Goal: Task Accomplishment & Management: Complete application form

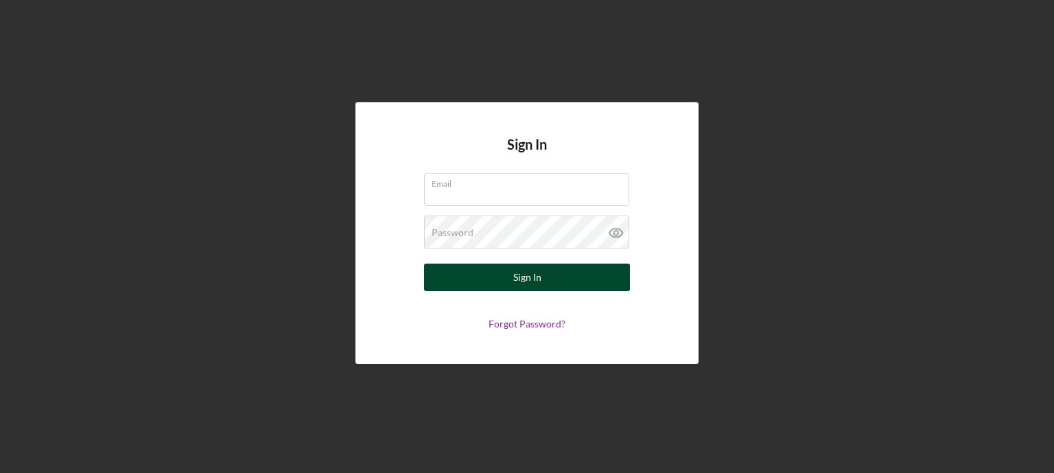
type input "[EMAIL_ADDRESS][DOMAIN_NAME]"
click at [472, 278] on button "Sign In" at bounding box center [527, 276] width 206 height 27
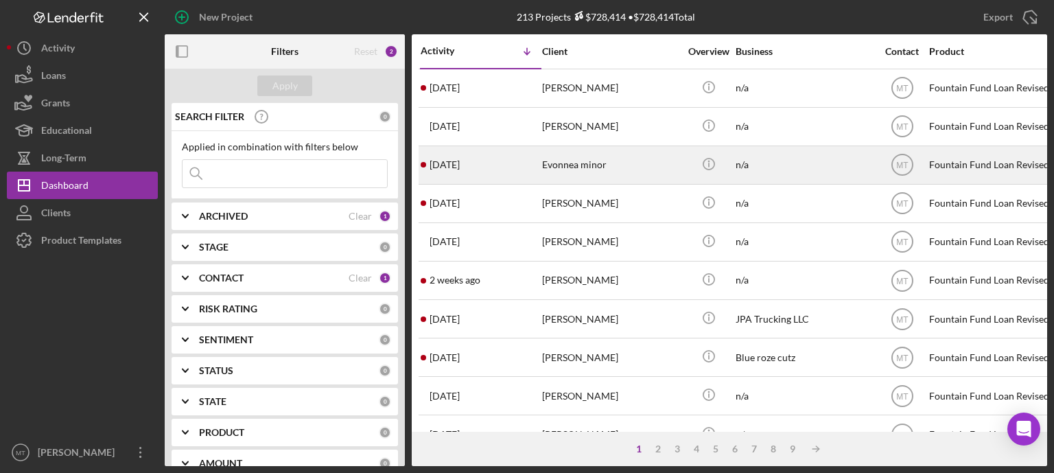
click at [545, 167] on div "Evonnea minor" at bounding box center [610, 165] width 137 height 36
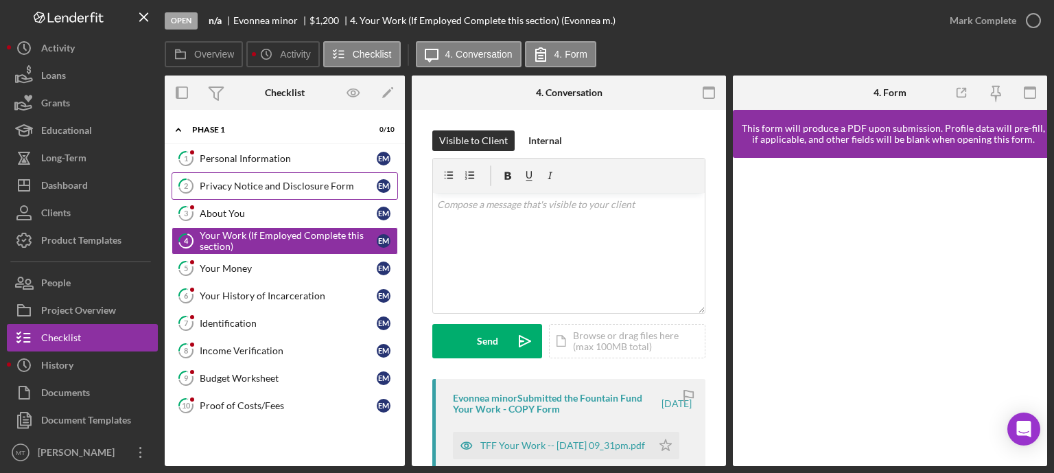
click at [329, 184] on div "Privacy Notice and Disclosure Form" at bounding box center [288, 185] width 177 height 11
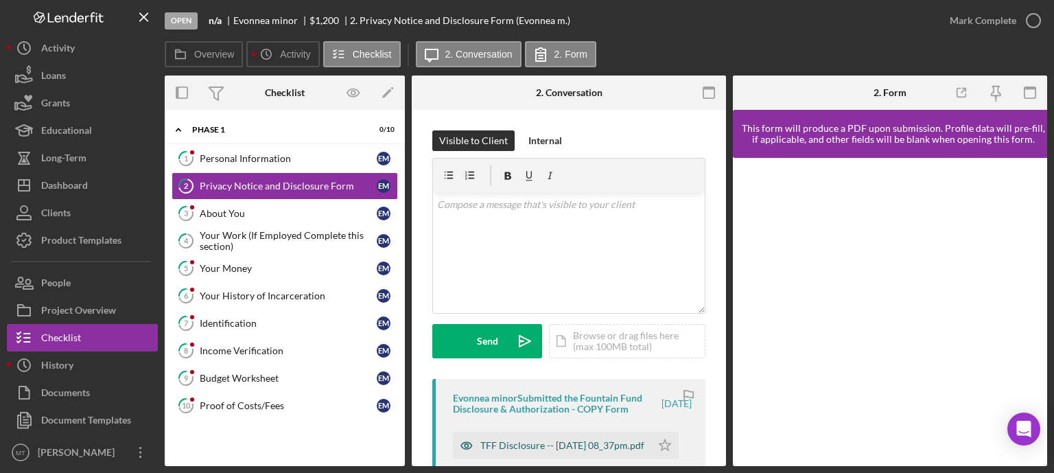
click at [526, 451] on div "TFF Disclosure -- [DATE] 08_37pm.pdf" at bounding box center [562, 445] width 164 height 11
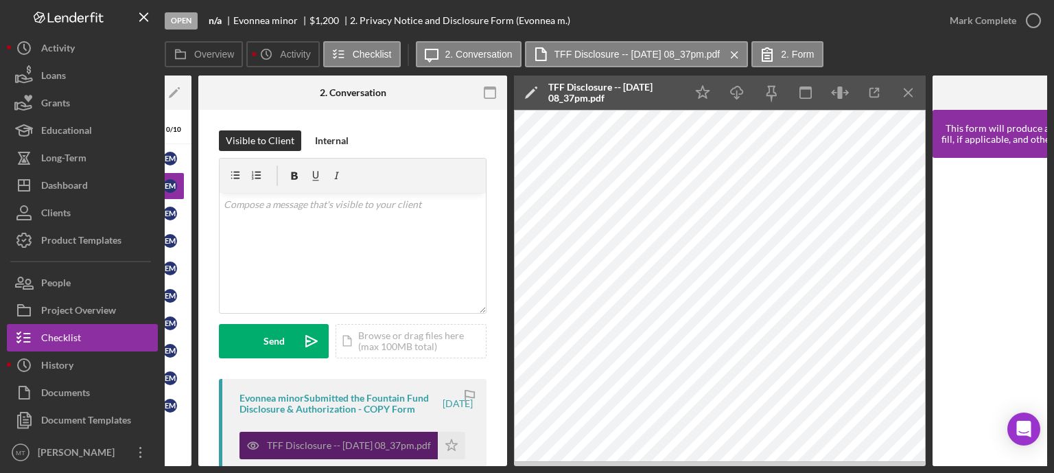
scroll to position [0, 218]
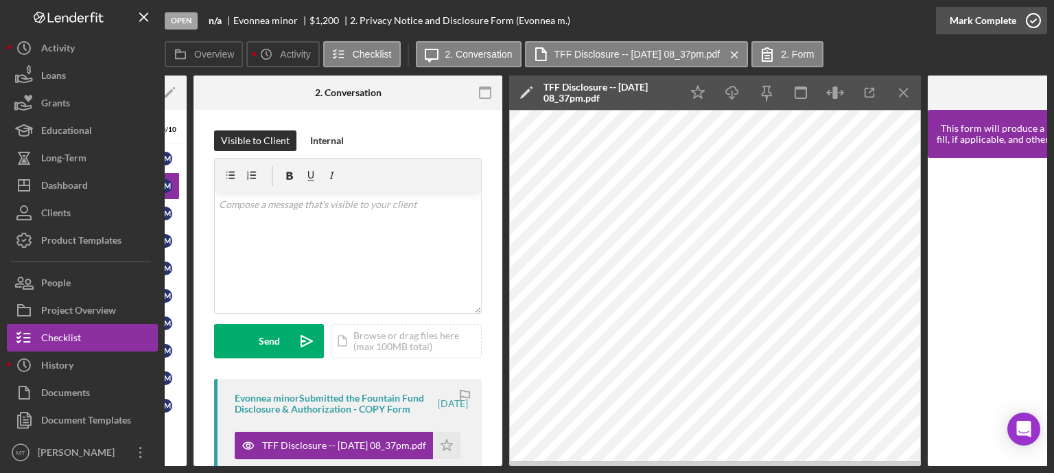
click at [1037, 14] on icon "button" at bounding box center [1033, 20] width 34 height 34
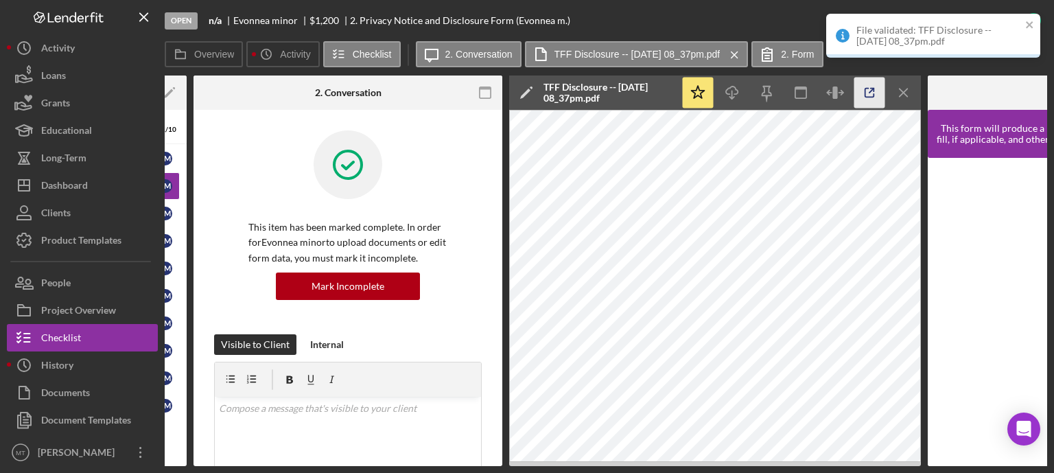
scroll to position [0, 0]
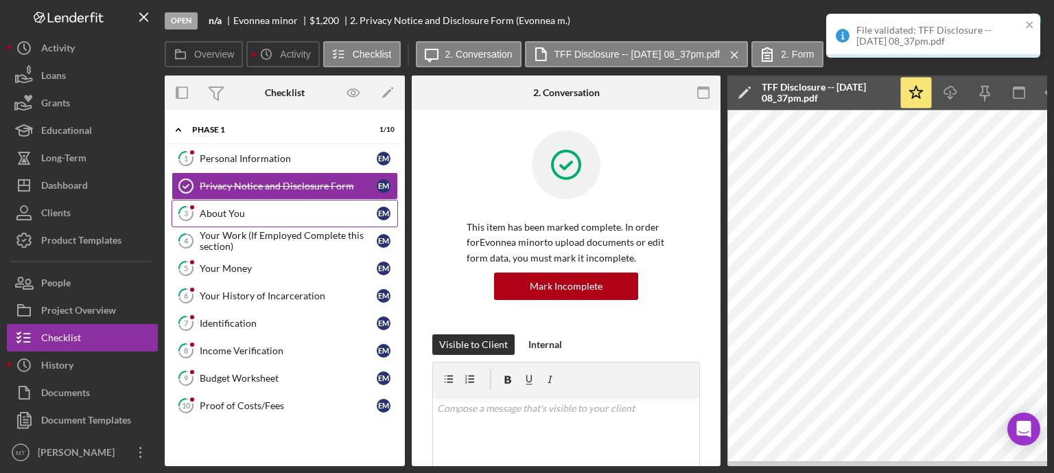
click at [284, 217] on div "About You" at bounding box center [288, 213] width 177 height 11
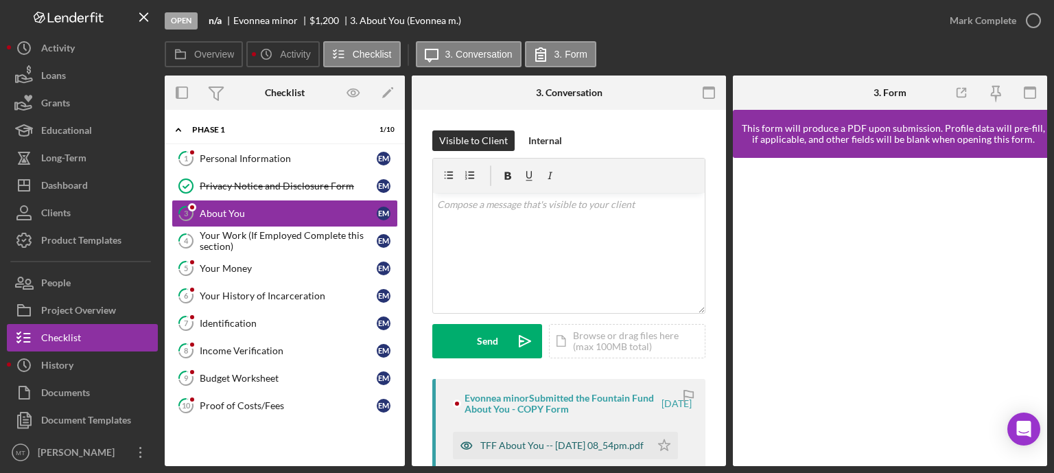
click at [504, 441] on div "TFF About You -- [DATE] 08_54pm.pdf" at bounding box center [561, 445] width 163 height 11
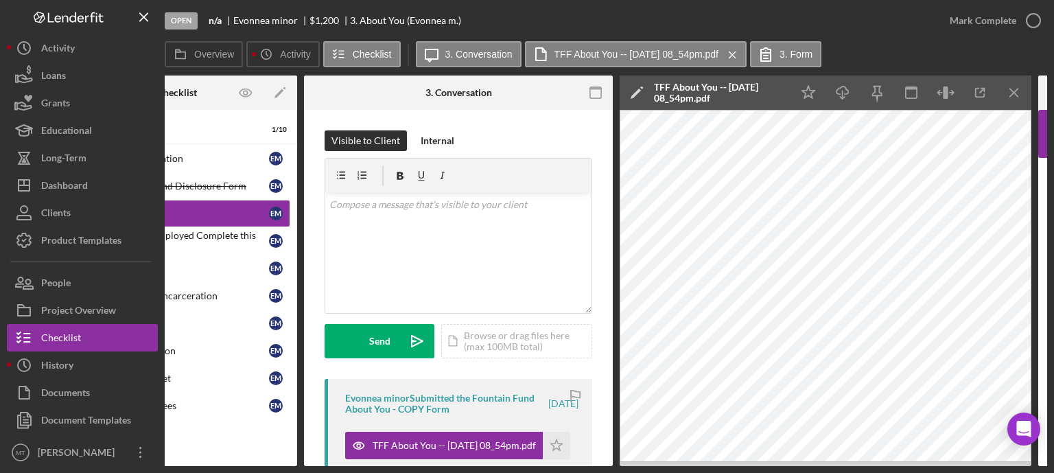
scroll to position [0, 108]
click at [1035, 26] on circle "button" at bounding box center [1033, 21] width 14 height 14
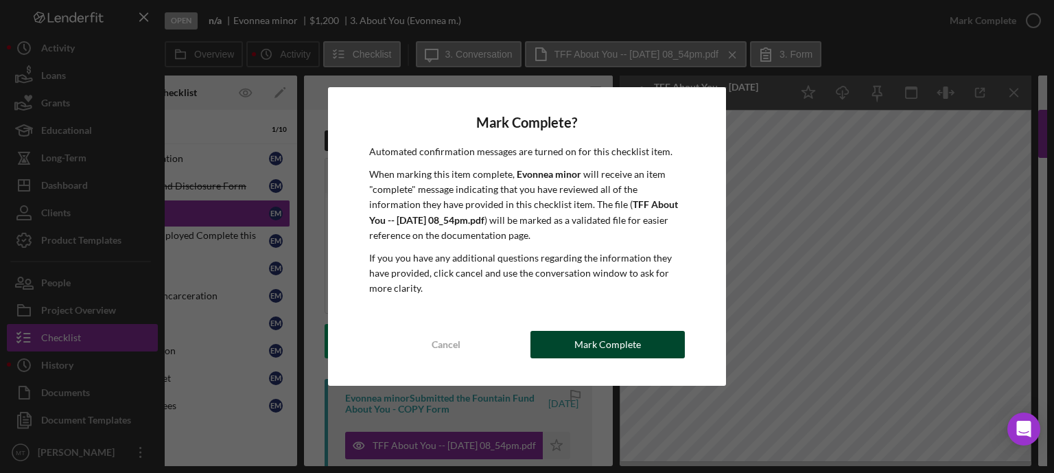
click at [638, 352] on div "Mark Complete" at bounding box center [607, 344] width 67 height 27
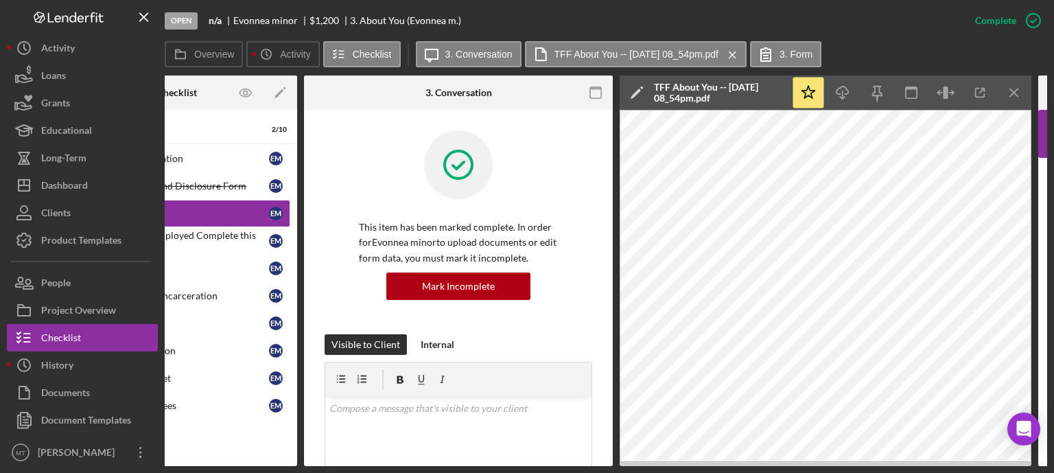
scroll to position [0, 0]
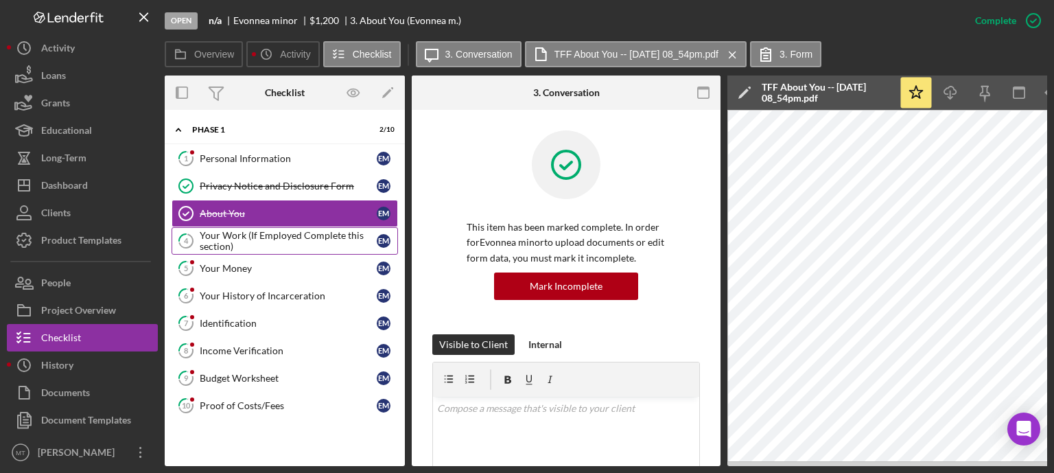
click at [273, 240] on div "Your Work (If Employed Complete this section)" at bounding box center [288, 241] width 177 height 22
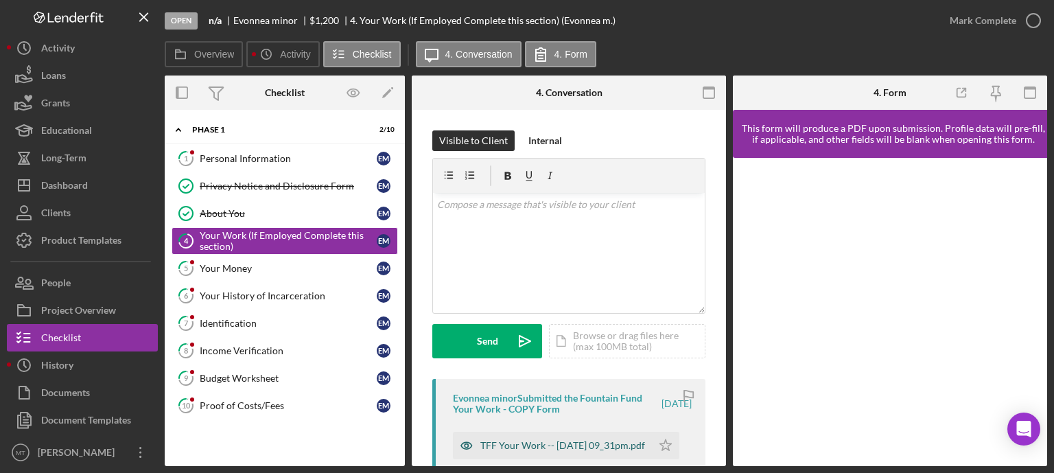
click at [515, 440] on div "TFF Your Work -- [DATE] 09_31pm.pdf" at bounding box center [562, 445] width 165 height 11
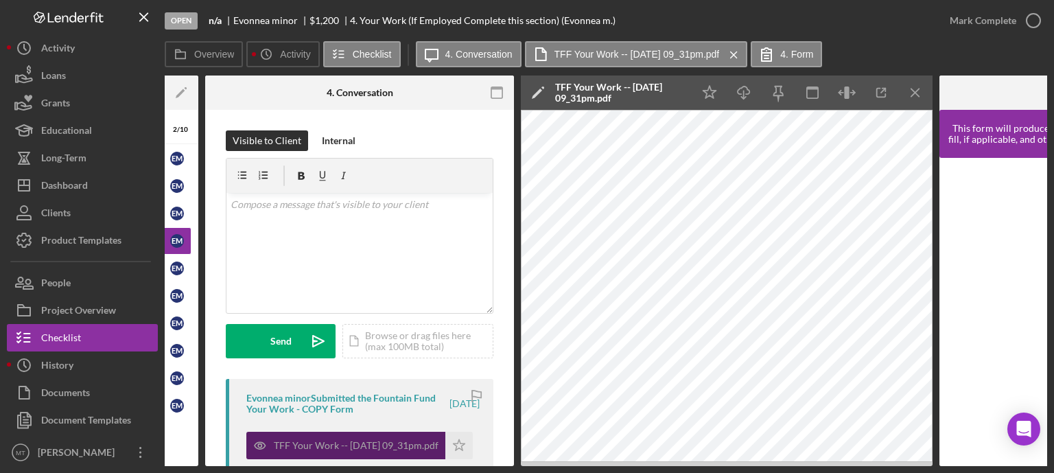
scroll to position [0, 213]
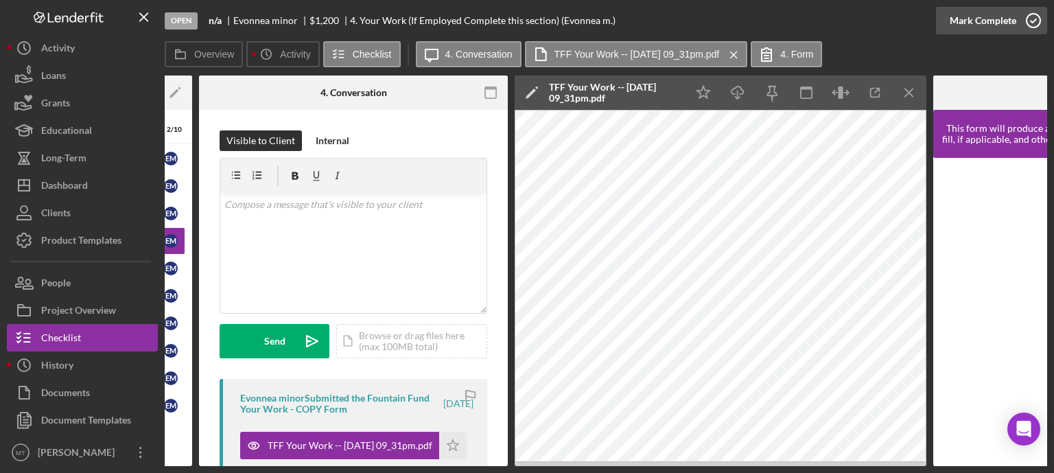
click at [1032, 19] on icon "button" at bounding box center [1033, 20] width 34 height 34
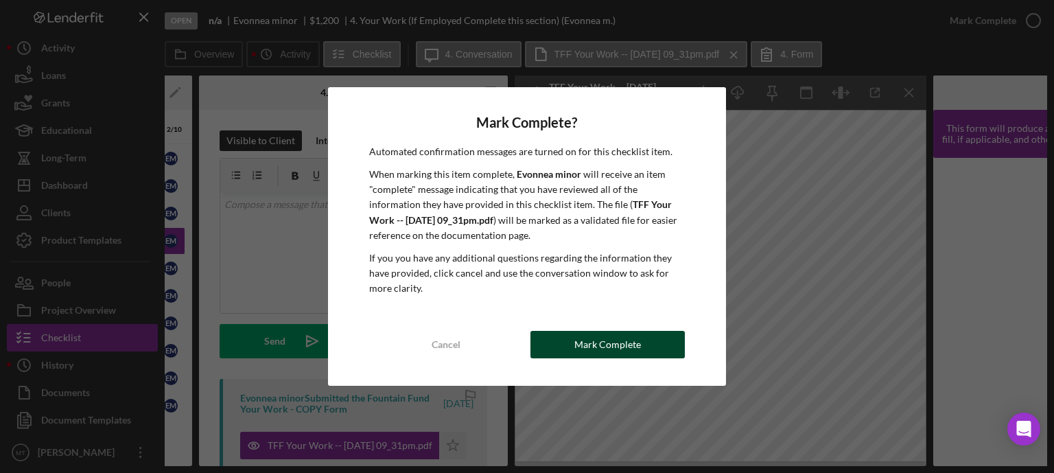
click at [641, 338] on button "Mark Complete" at bounding box center [607, 344] width 154 height 27
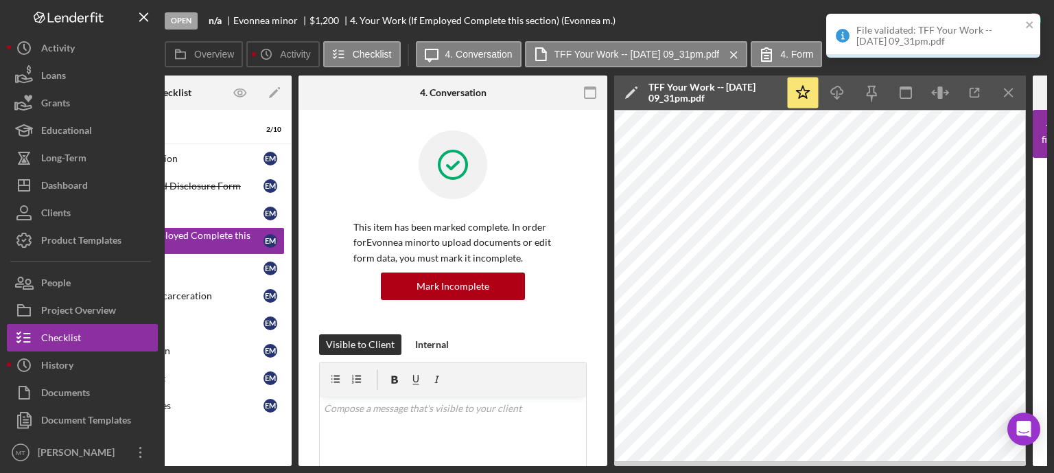
scroll to position [0, 0]
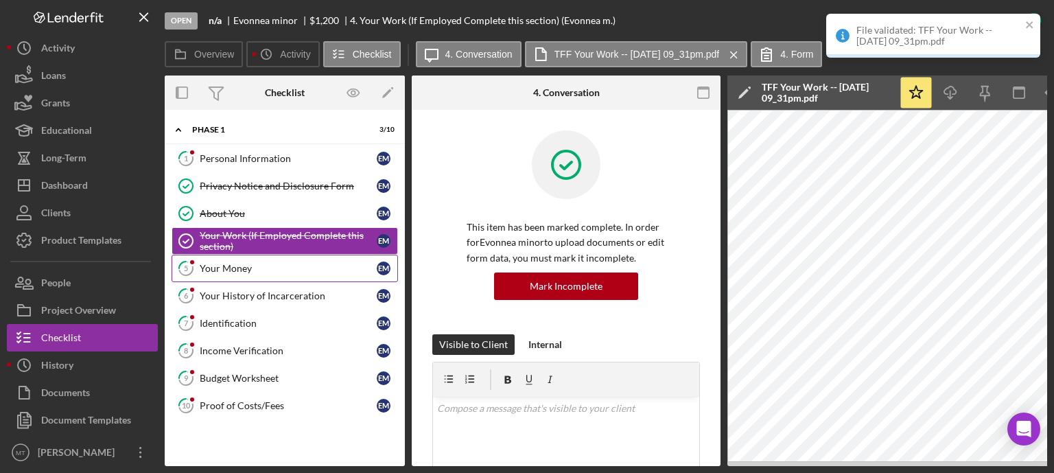
click at [266, 259] on link "5 Your Money E m" at bounding box center [285, 268] width 226 height 27
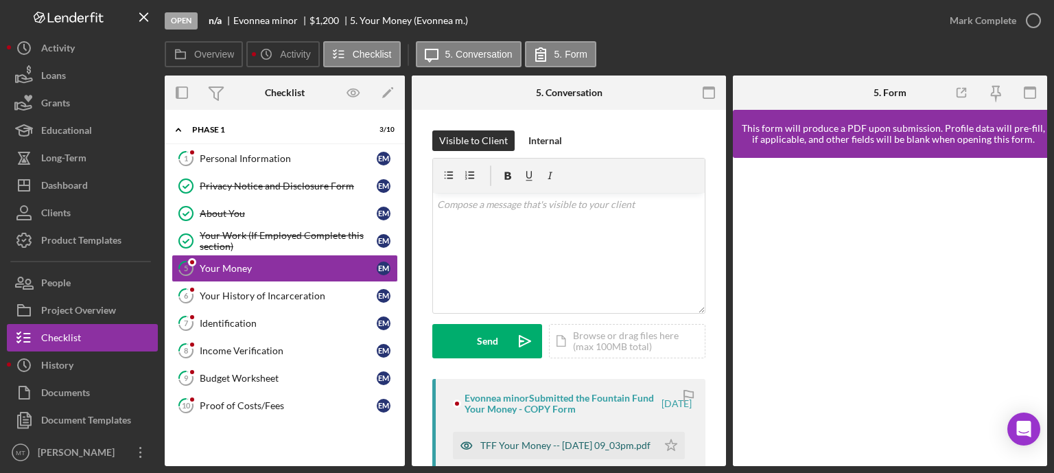
click at [508, 446] on div "TFF Your Money -- [DATE] 09_03pm.pdf" at bounding box center [565, 445] width 170 height 11
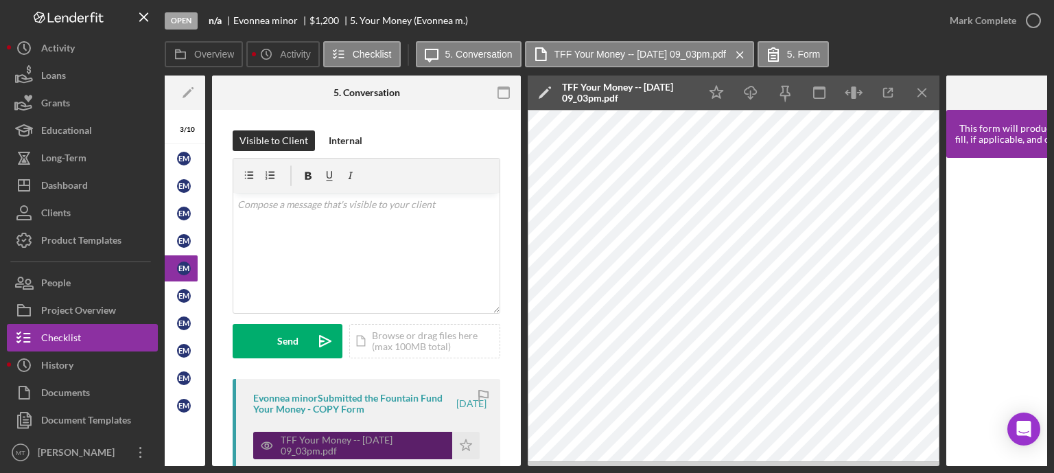
scroll to position [0, 202]
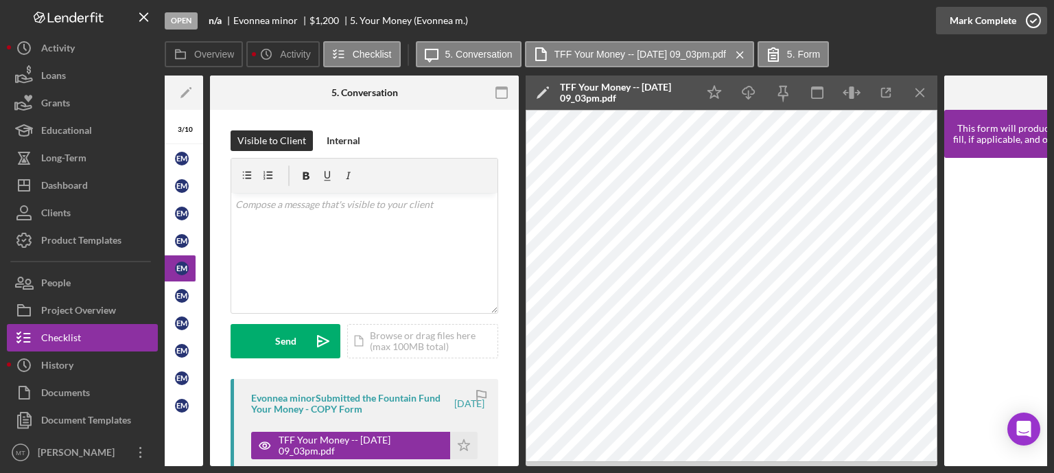
click at [1036, 21] on icon "button" at bounding box center [1033, 20] width 34 height 34
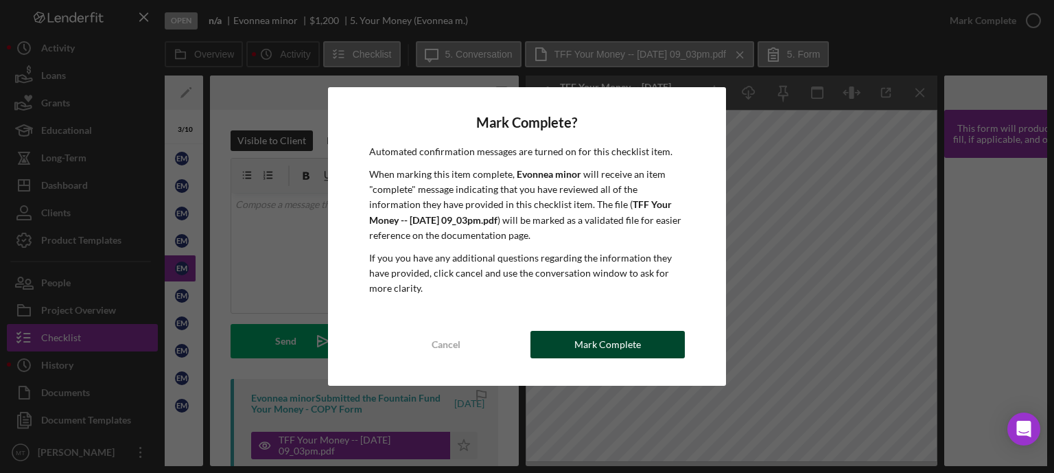
click at [622, 349] on div "Mark Complete" at bounding box center [607, 344] width 67 height 27
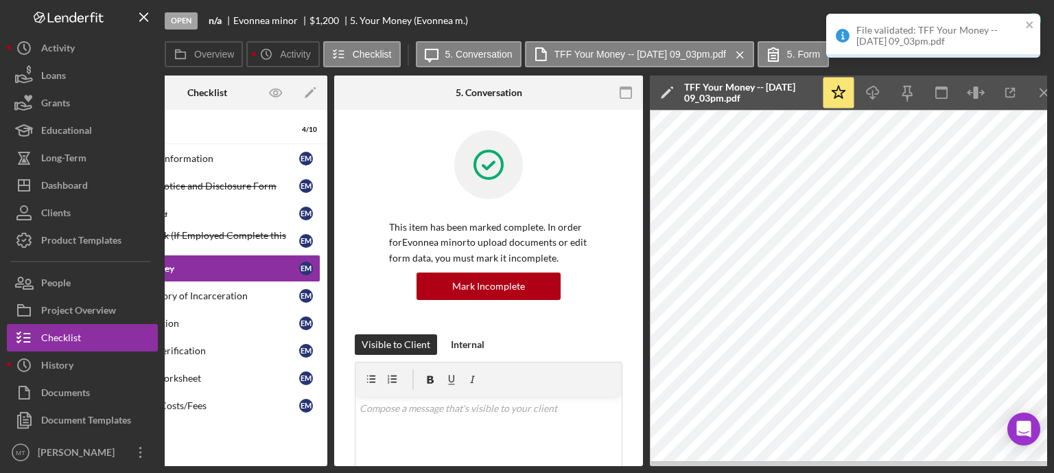
scroll to position [0, 0]
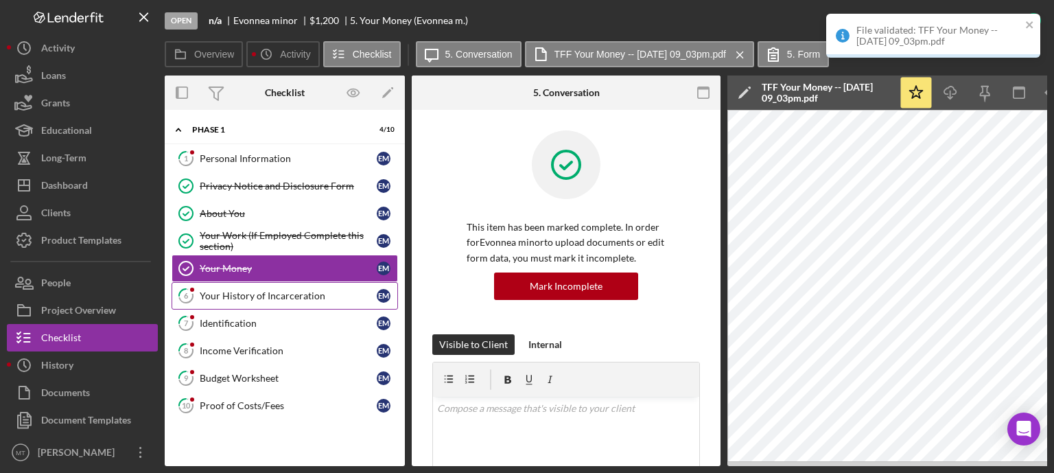
click at [302, 300] on link "6 Your History of Incarceration E m" at bounding box center [285, 295] width 226 height 27
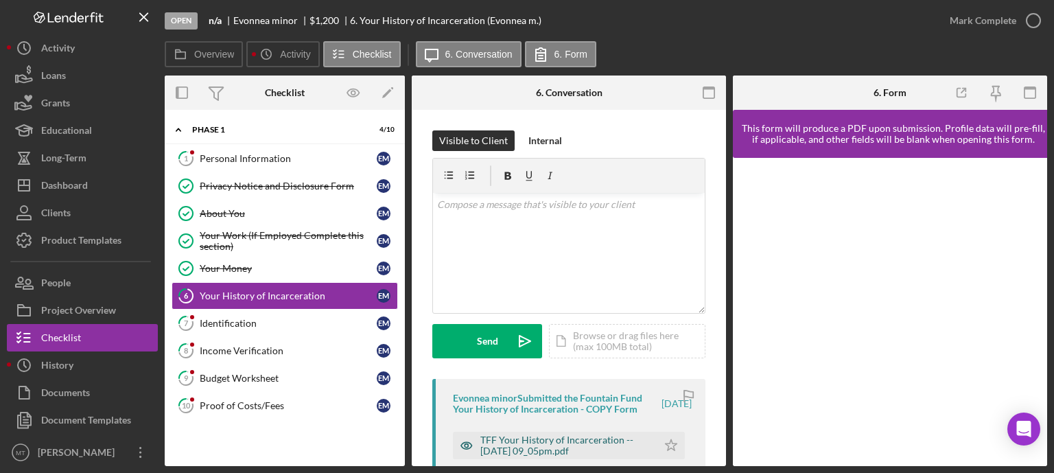
click at [507, 447] on div "TFF Your History of Incarceration -- [DATE] 09_05pm.pdf" at bounding box center [565, 445] width 170 height 22
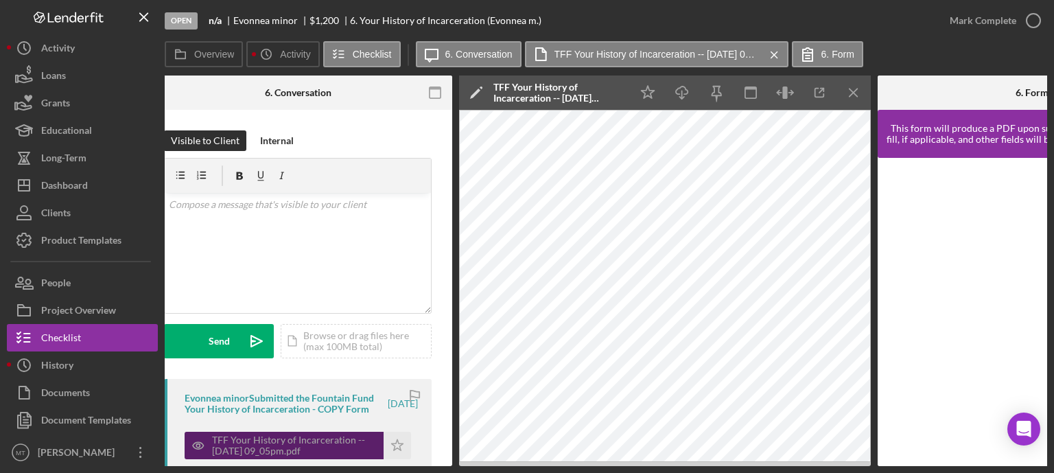
scroll to position [0, 270]
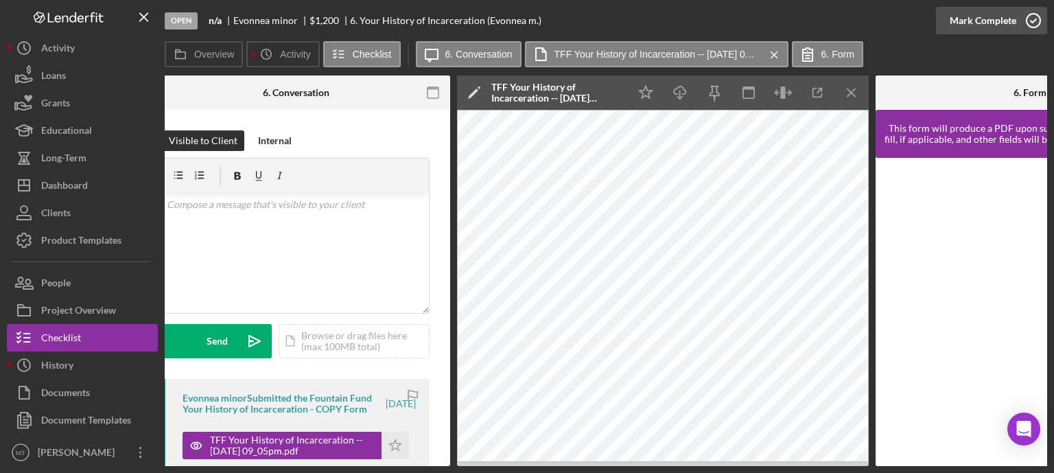
click at [1033, 21] on polyline "button" at bounding box center [1033, 20] width 5 height 3
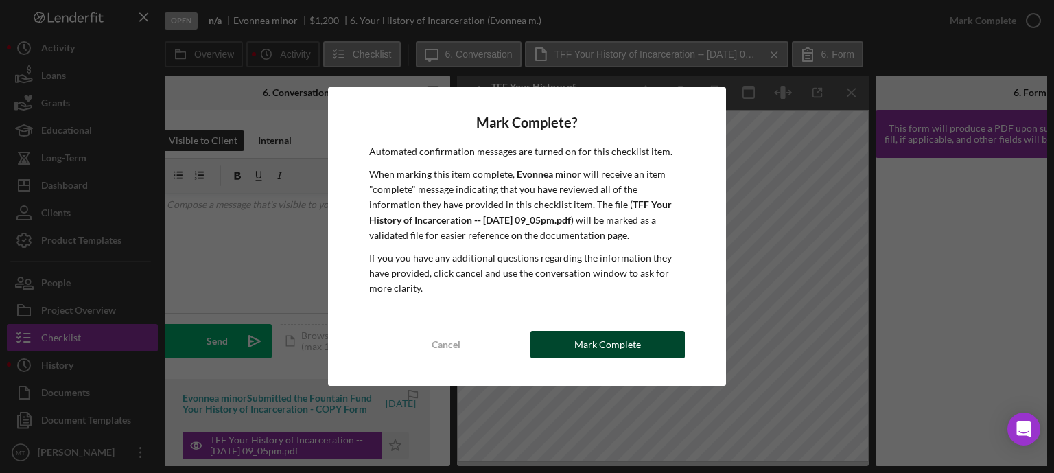
click at [643, 345] on button "Mark Complete" at bounding box center [607, 344] width 154 height 27
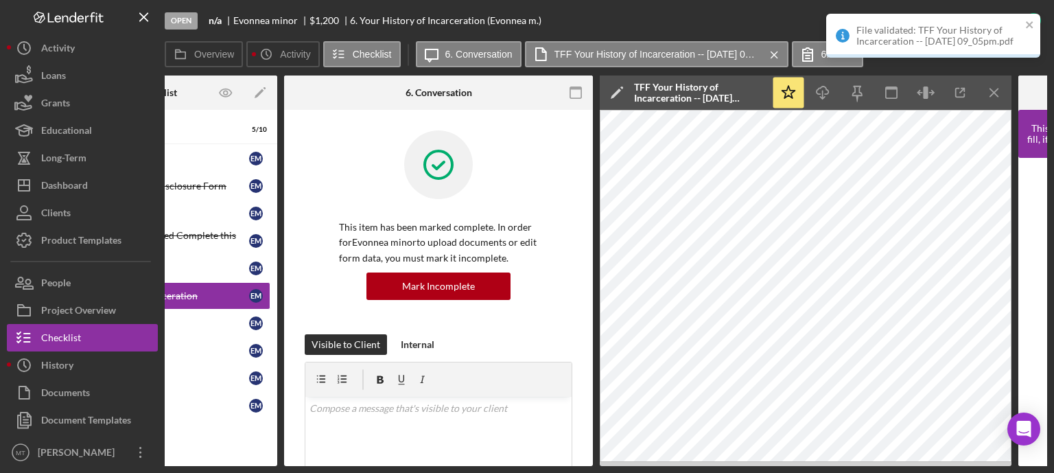
scroll to position [0, 0]
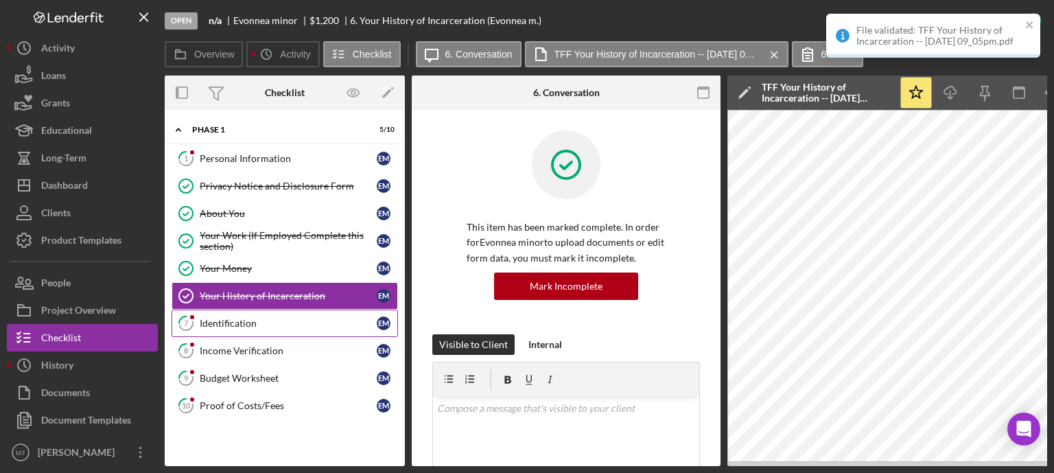
click at [288, 314] on link "7 Identification E m" at bounding box center [285, 322] width 226 height 27
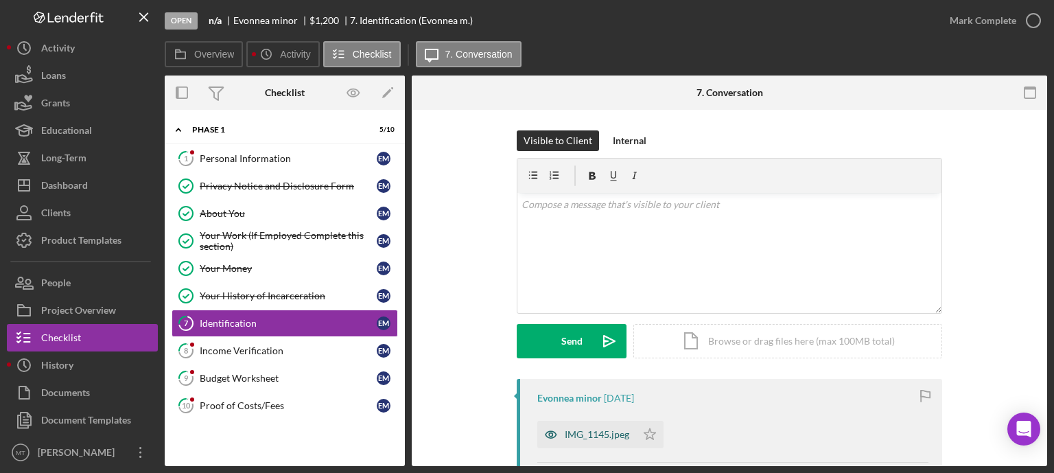
click at [587, 429] on div "IMG_1145.jpeg" at bounding box center [597, 434] width 64 height 11
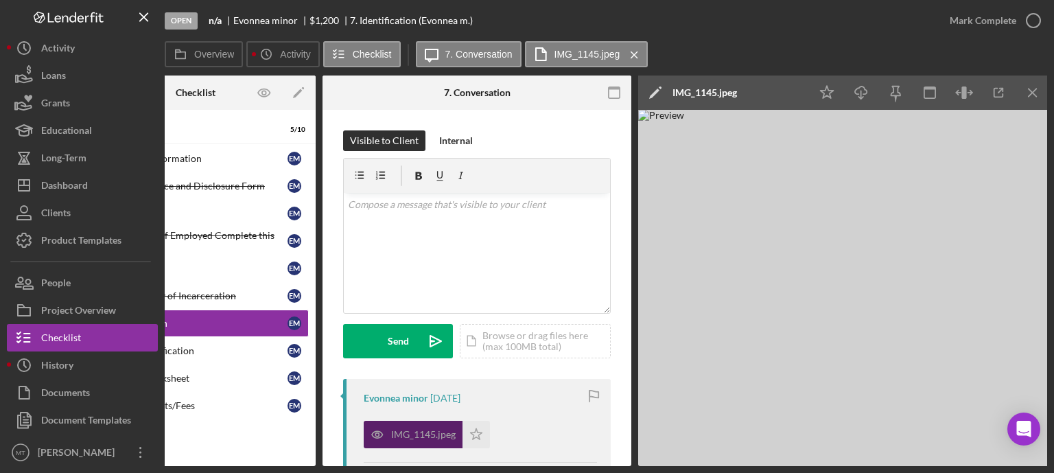
scroll to position [0, 92]
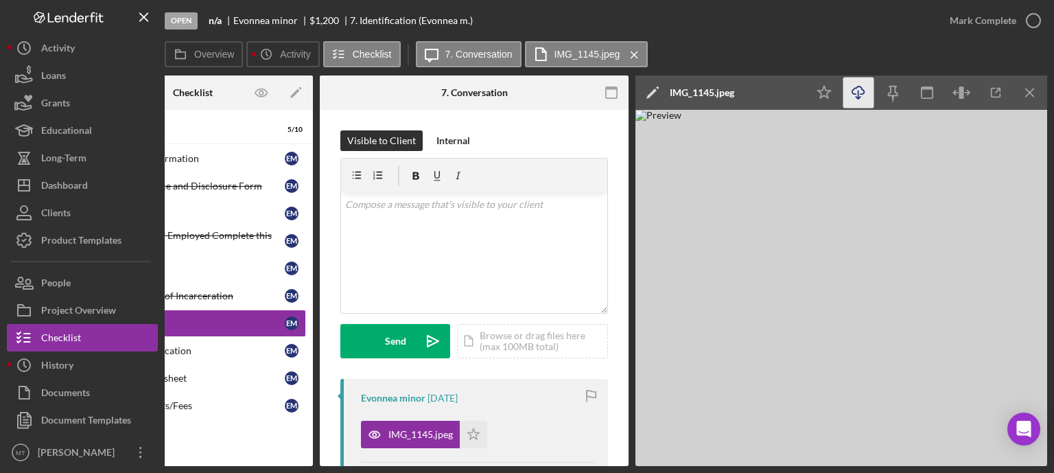
click at [852, 87] on icon "Icon/Download" at bounding box center [858, 93] width 31 height 31
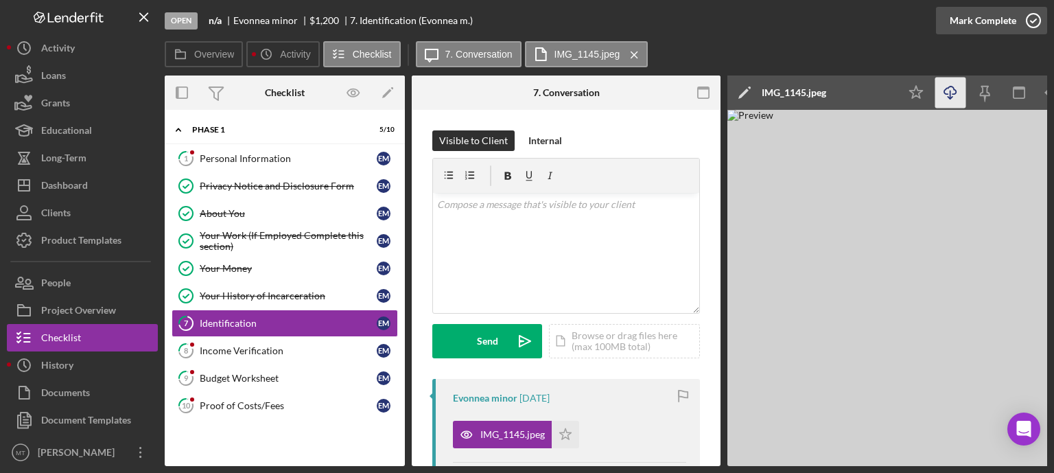
click at [1033, 25] on icon "button" at bounding box center [1033, 20] width 34 height 34
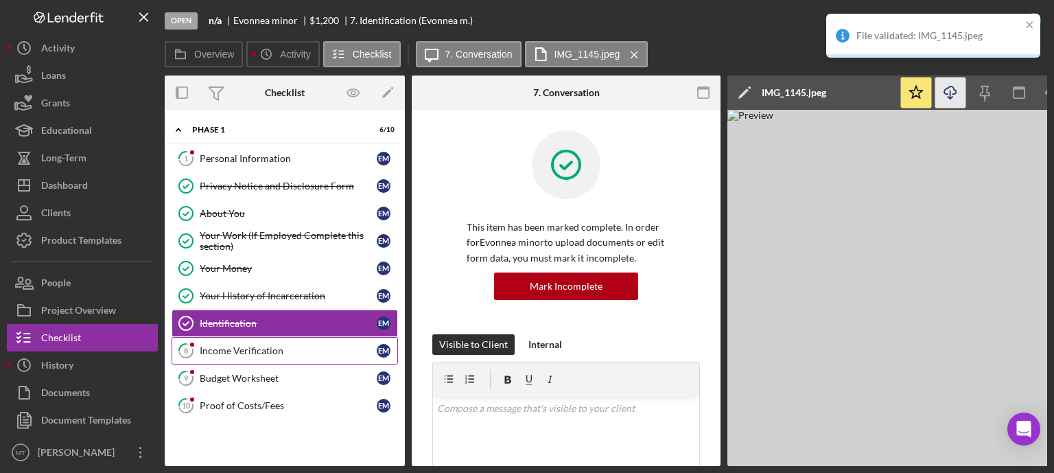
click at [287, 348] on div "Income Verification" at bounding box center [288, 350] width 177 height 11
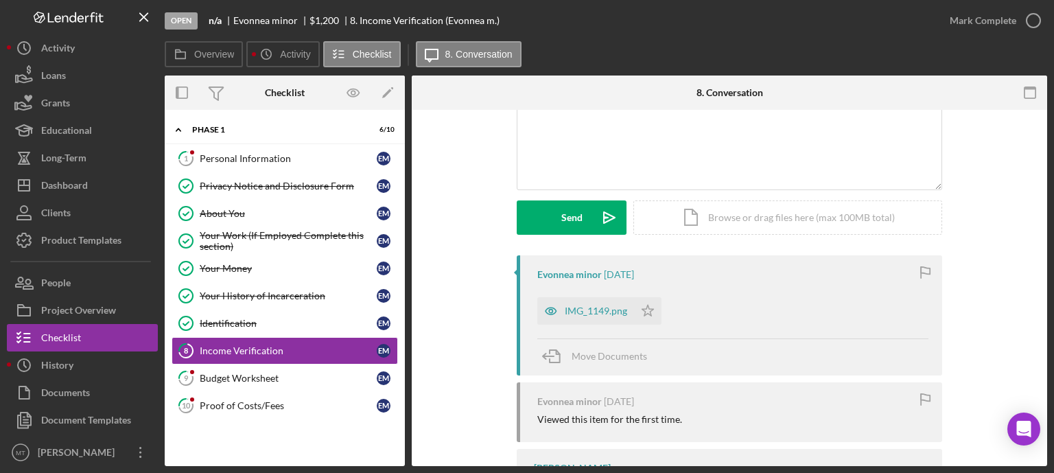
scroll to position [152, 0]
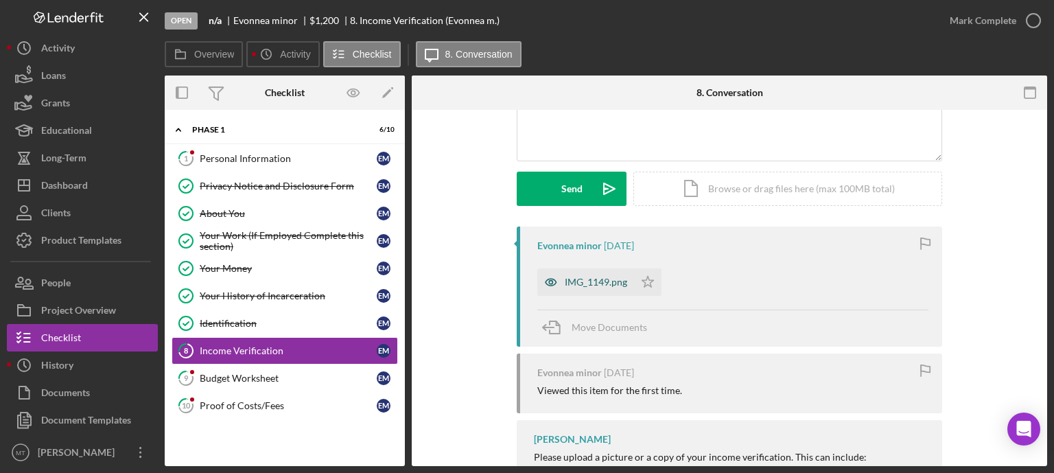
click at [593, 291] on div "IMG_1149.png" at bounding box center [585, 281] width 97 height 27
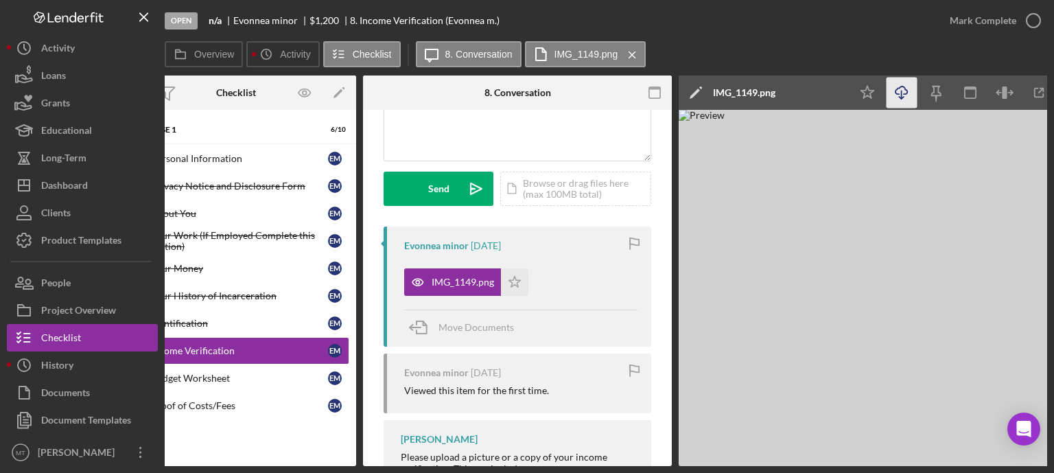
scroll to position [0, 42]
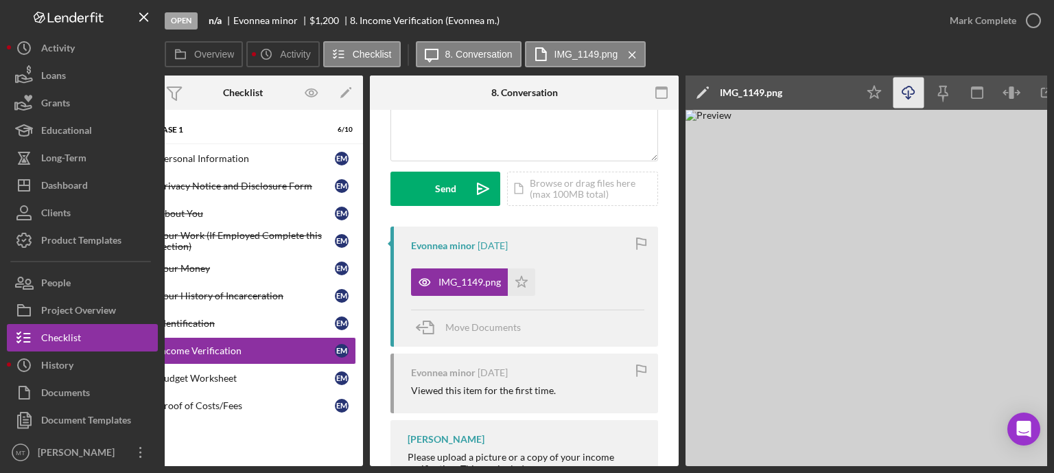
click at [902, 99] on icon "Icon/Download" at bounding box center [908, 93] width 31 height 31
click at [1035, 23] on icon "button" at bounding box center [1033, 20] width 34 height 34
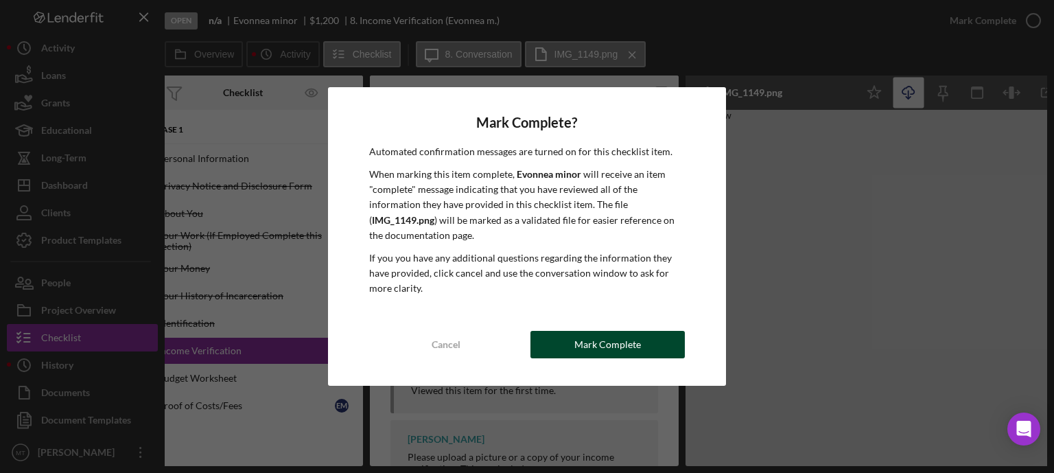
click at [674, 331] on button "Mark Complete" at bounding box center [607, 344] width 154 height 27
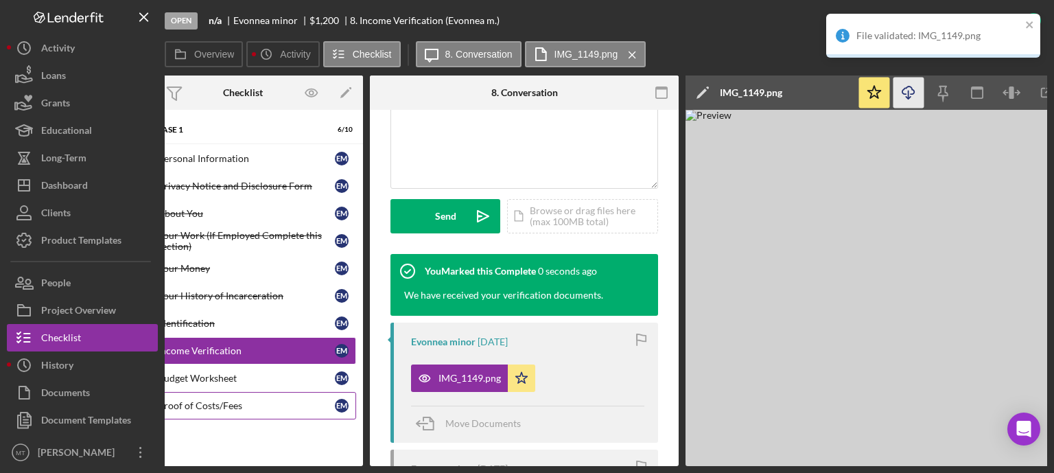
scroll to position [356, 0]
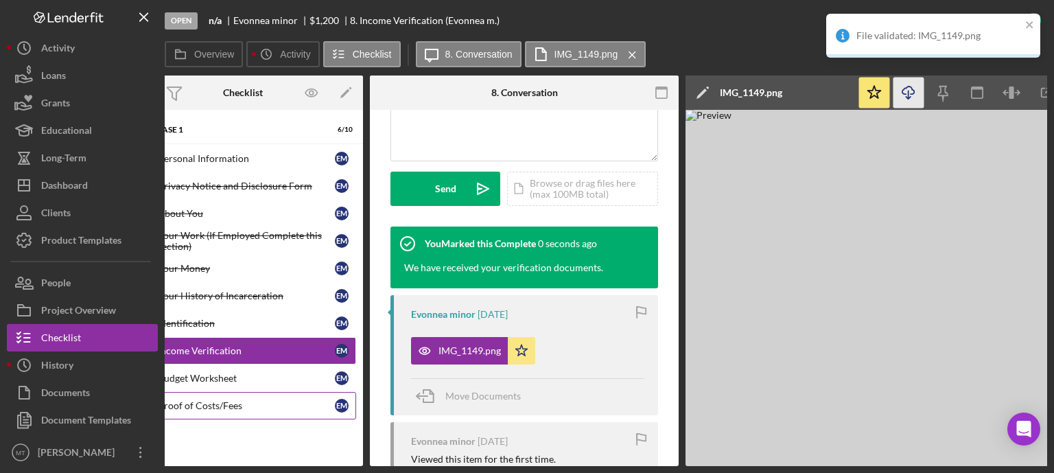
click at [276, 412] on link "10 Proof of Costs/Fees E m" at bounding box center [243, 405] width 226 height 27
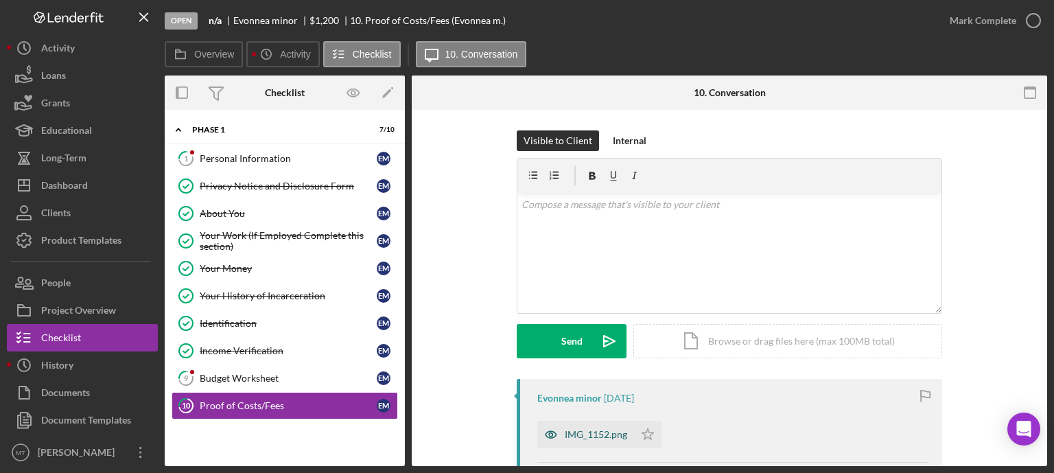
click at [579, 425] on div "IMG_1152.png" at bounding box center [585, 434] width 97 height 27
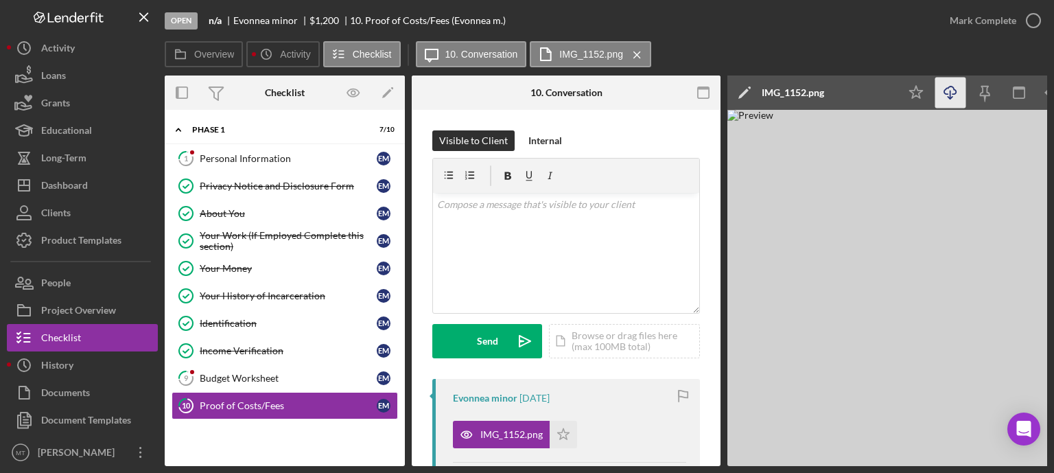
click at [945, 98] on icon "Icon/Download" at bounding box center [950, 93] width 31 height 31
click at [1036, 20] on icon "button" at bounding box center [1033, 20] width 34 height 34
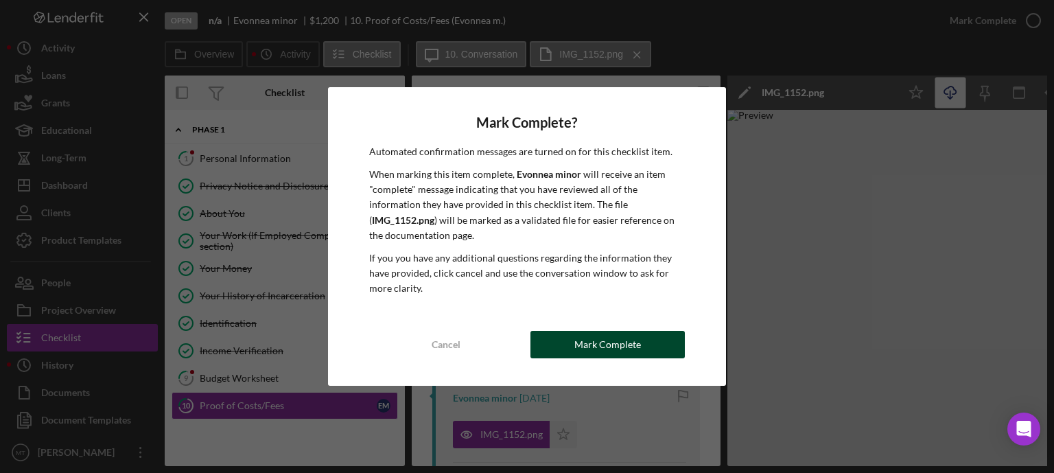
click at [659, 349] on button "Mark Complete" at bounding box center [607, 344] width 154 height 27
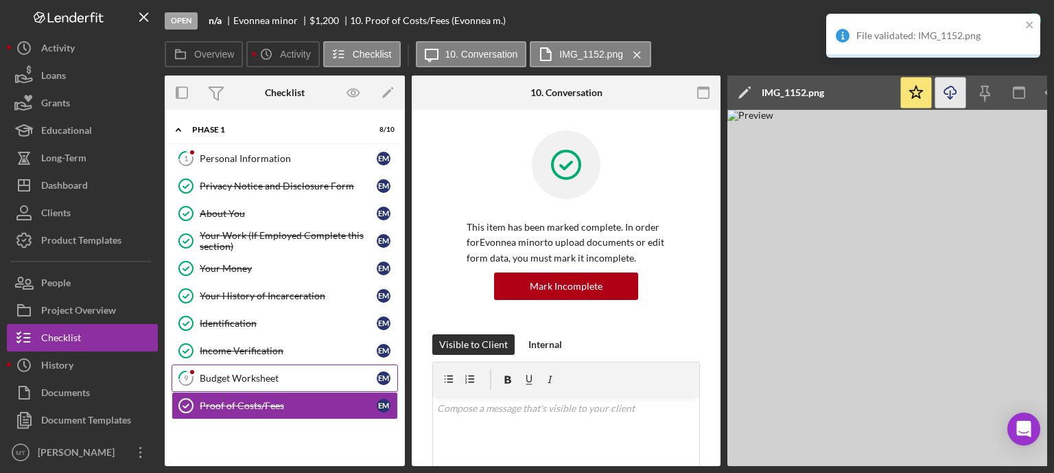
click at [285, 374] on div "Budget Worksheet" at bounding box center [288, 378] width 177 height 11
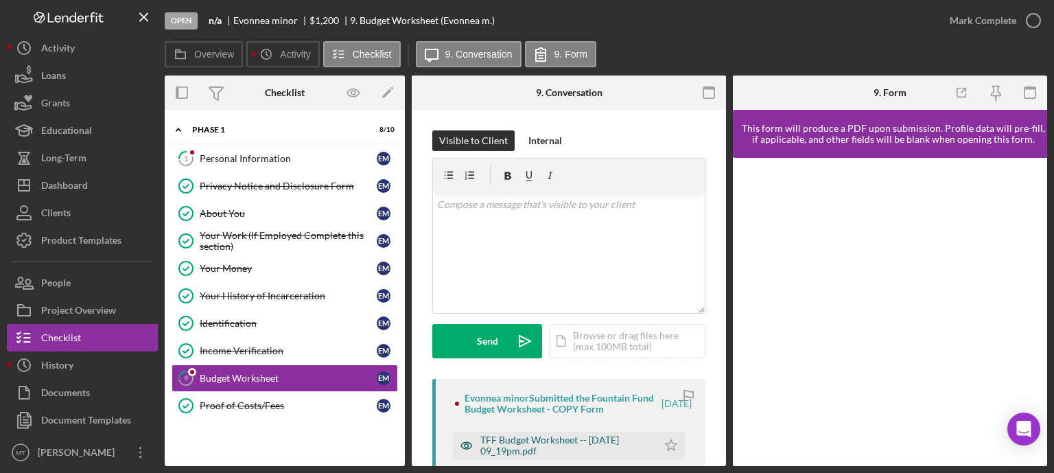
click at [516, 443] on div "TFF Budget Worksheet -- [DATE] 09_19pm.pdf" at bounding box center [565, 445] width 170 height 22
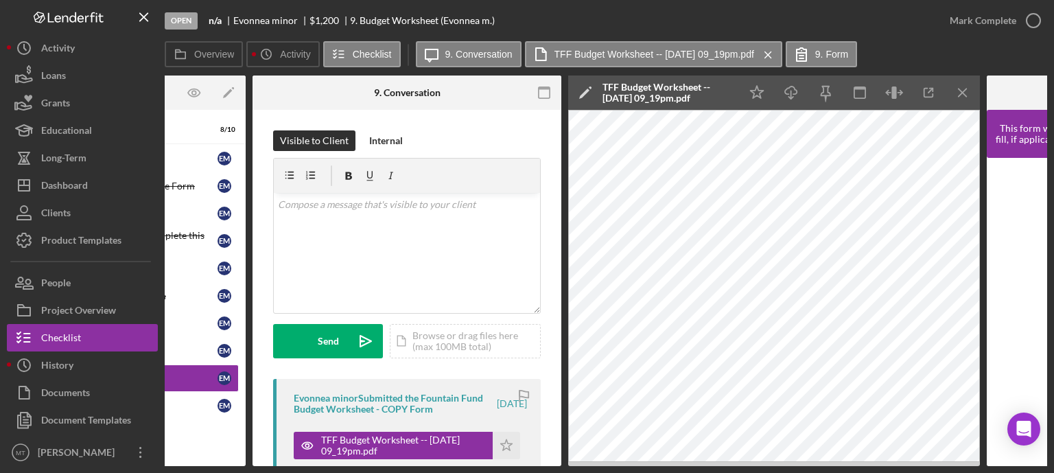
scroll to position [0, 165]
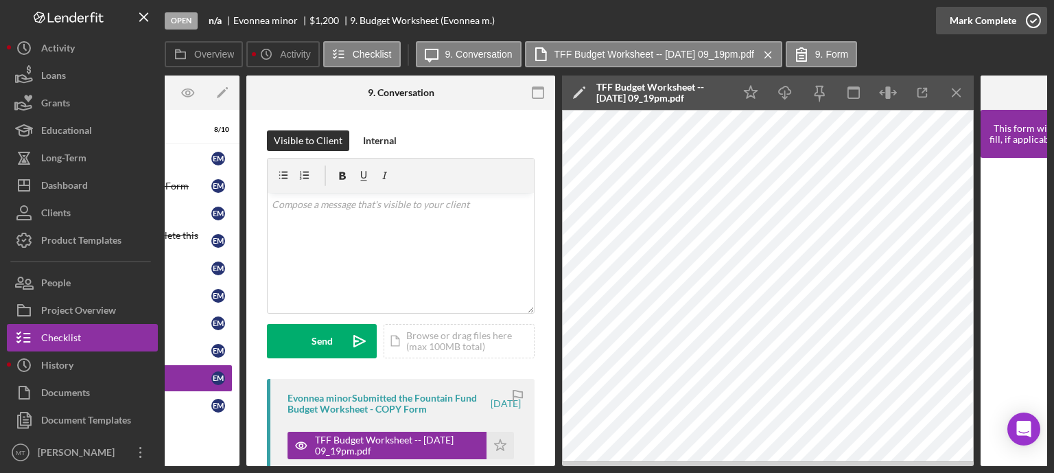
click at [1033, 23] on icon "button" at bounding box center [1033, 20] width 34 height 34
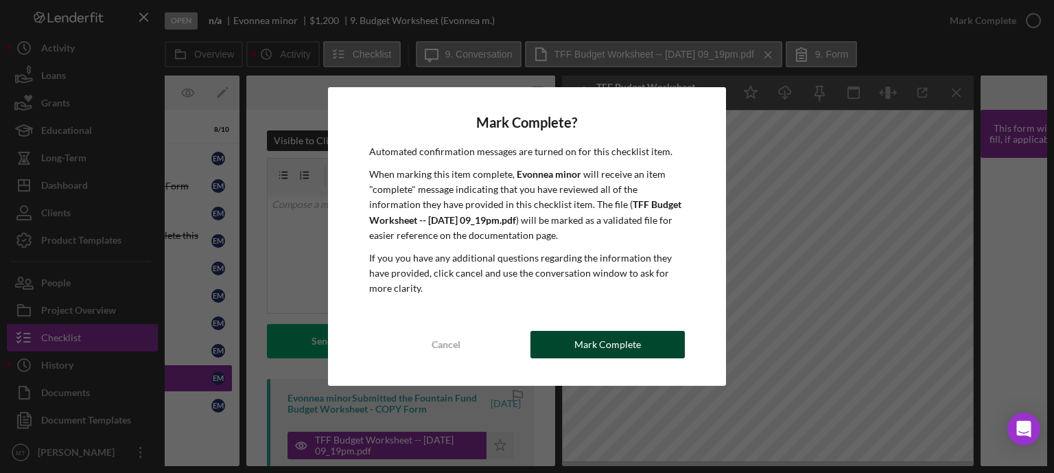
click at [658, 340] on button "Mark Complete" at bounding box center [607, 344] width 154 height 27
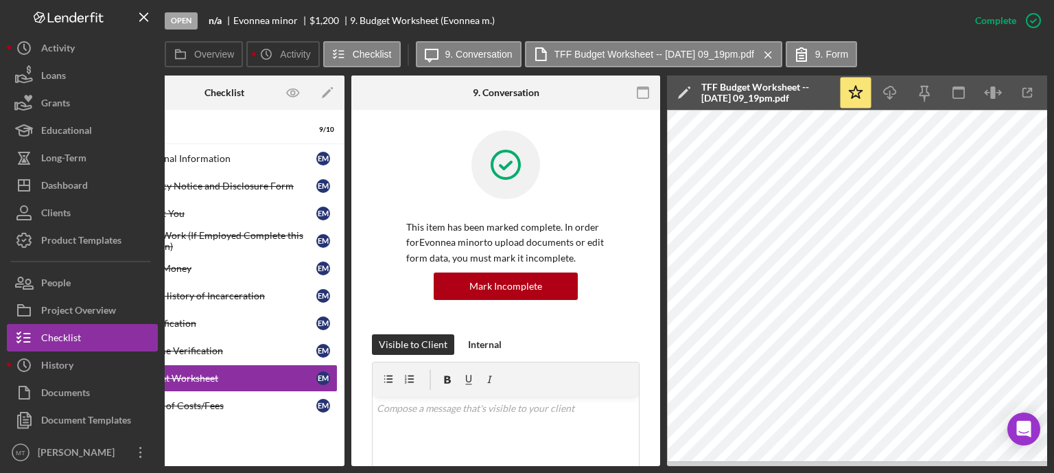
scroll to position [0, 0]
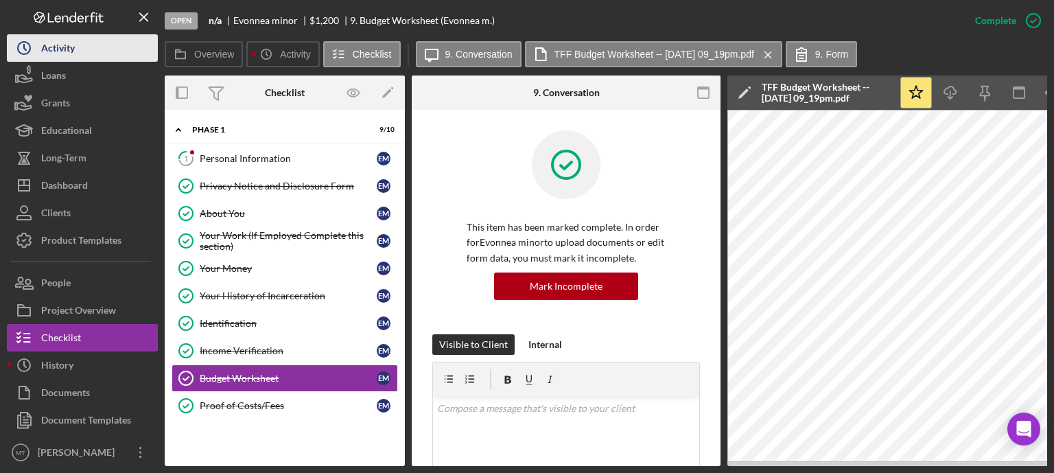
click at [95, 61] on button "Icon/History Activity" at bounding box center [82, 47] width 151 height 27
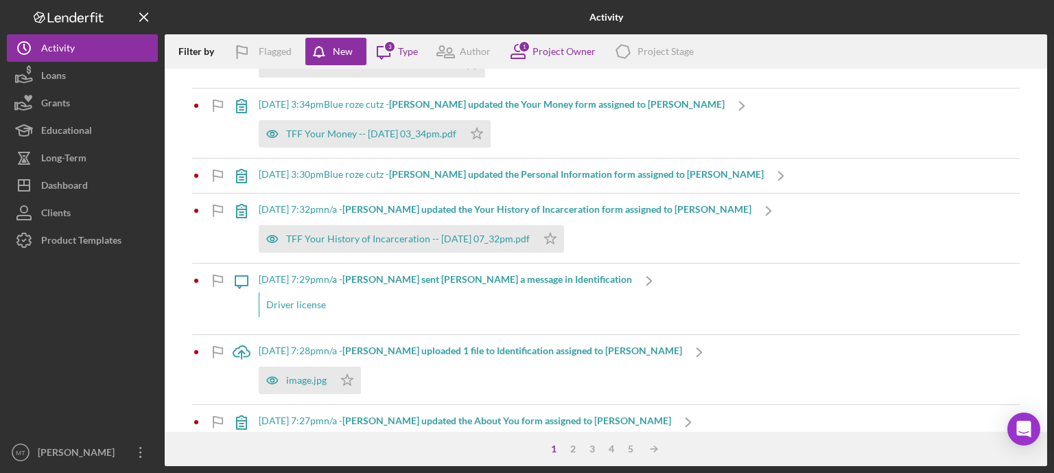
scroll to position [1187, 0]
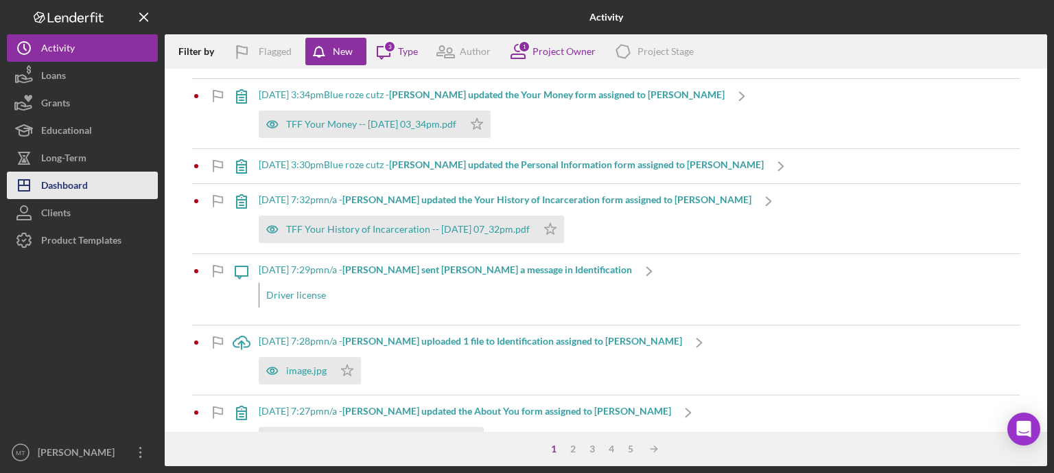
click at [95, 184] on button "Icon/Dashboard Dashboard" at bounding box center [82, 185] width 151 height 27
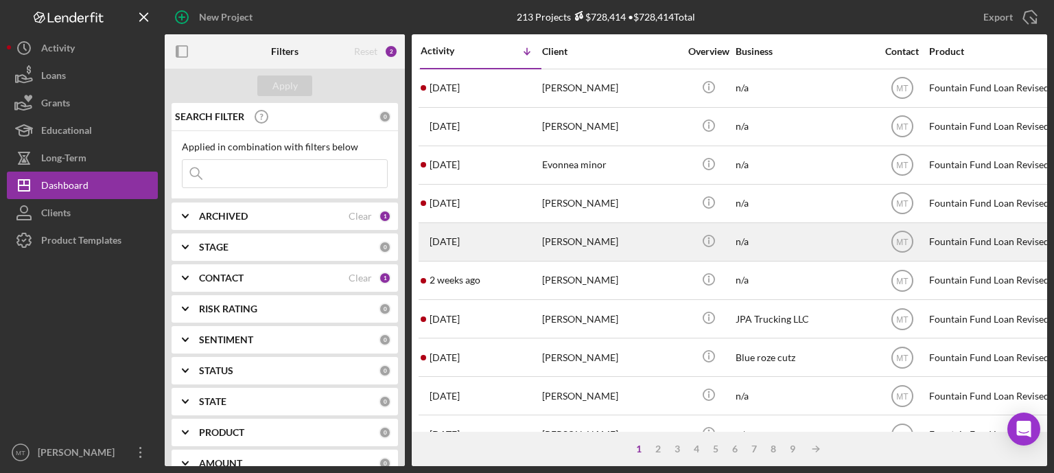
click at [531, 252] on div "[DATE] [PERSON_NAME]" at bounding box center [481, 242] width 120 height 36
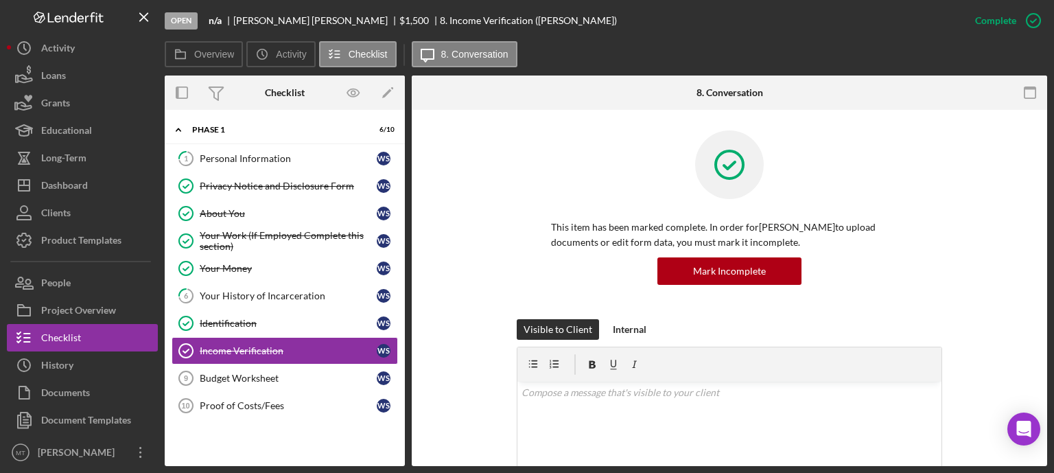
click at [409, 276] on div "Overview Internal Workflow Stage Open Icon/Dropdown Arrow Archive (can unarchiv…" at bounding box center [606, 270] width 882 height 390
click at [316, 303] on link "6 Your History of Incarceration W S" at bounding box center [285, 295] width 226 height 27
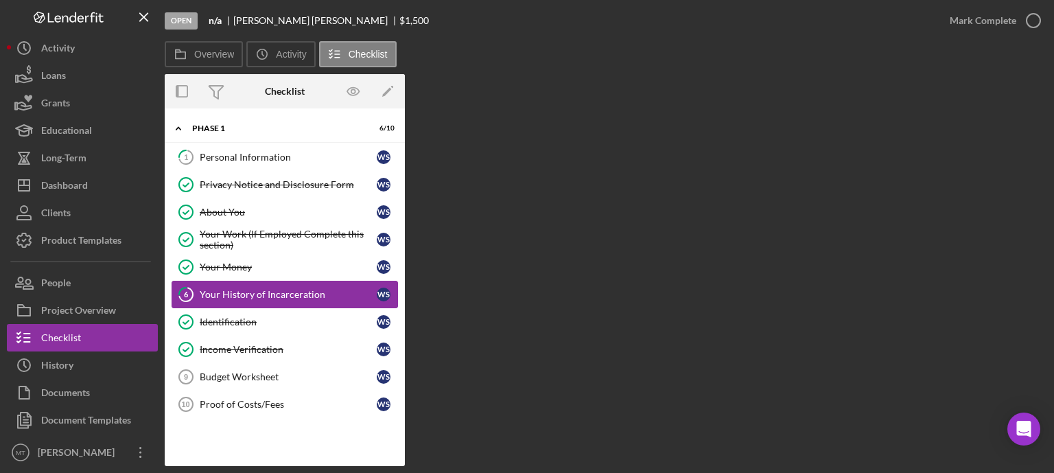
click at [316, 303] on link "6 Your History of Incarceration W S" at bounding box center [285, 294] width 226 height 27
click at [291, 292] on div "Your History of Incarceration" at bounding box center [288, 294] width 177 height 11
click at [314, 253] on link "Your Money Your Money W S" at bounding box center [285, 266] width 226 height 27
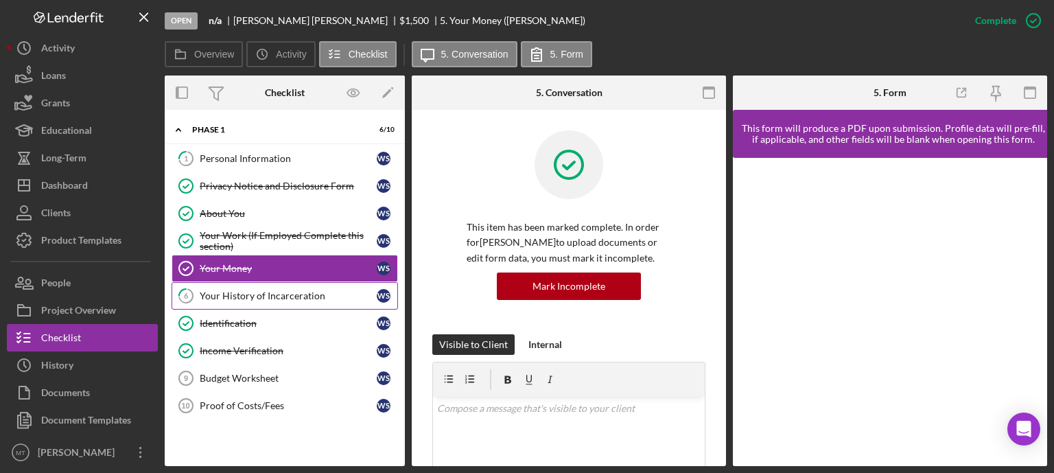
click at [259, 292] on div "Your History of Incarceration" at bounding box center [288, 295] width 177 height 11
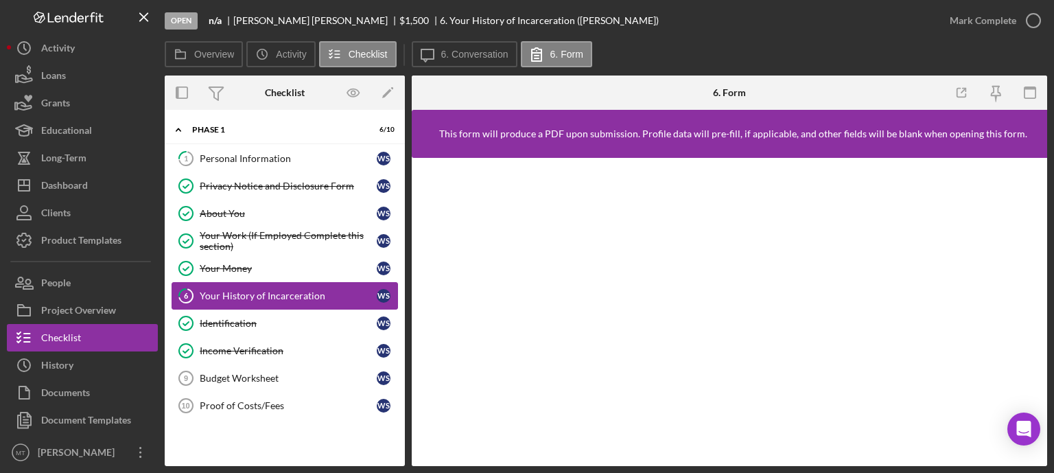
click at [279, 298] on div "Your History of Incarceration" at bounding box center [288, 295] width 177 height 11
click at [272, 290] on div "Your History of Incarceration" at bounding box center [288, 295] width 177 height 11
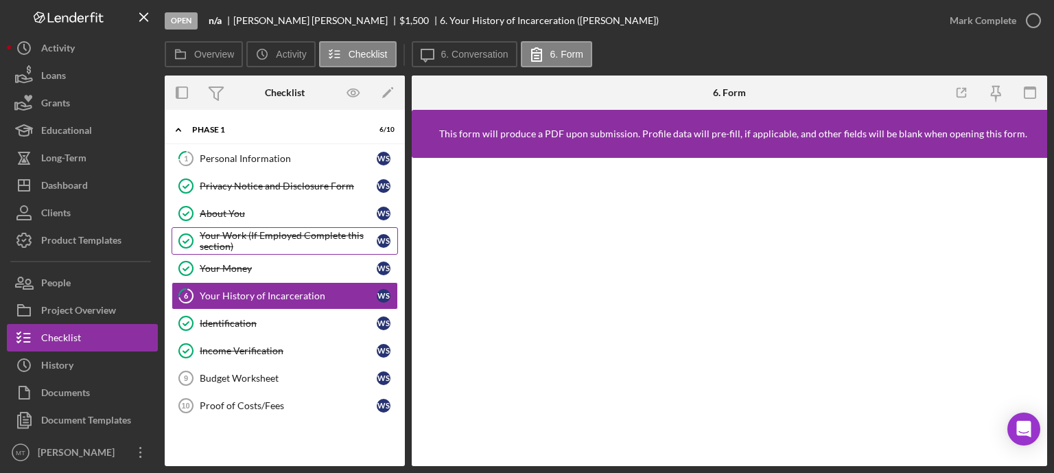
click at [314, 239] on div "Your Work (If Employed Complete this section)" at bounding box center [288, 241] width 177 height 22
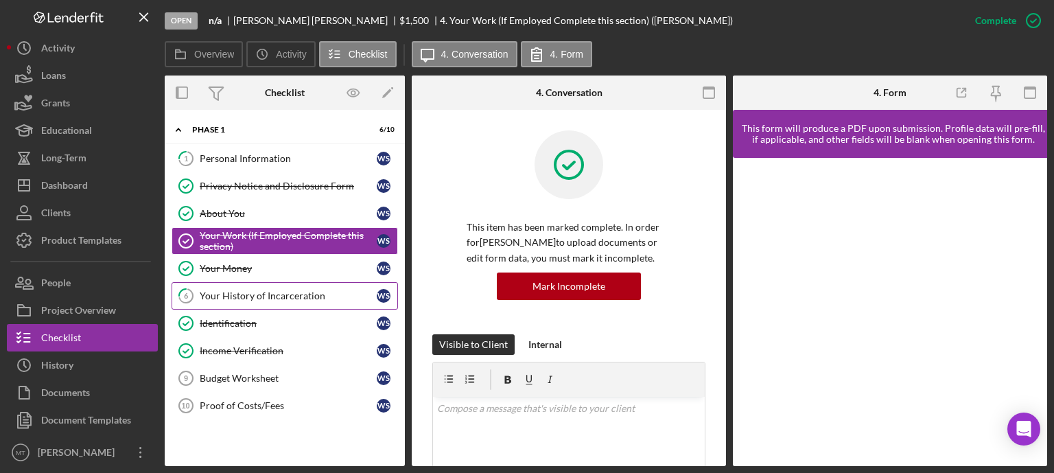
click at [268, 301] on link "6 Your History of Incarceration W S" at bounding box center [285, 295] width 226 height 27
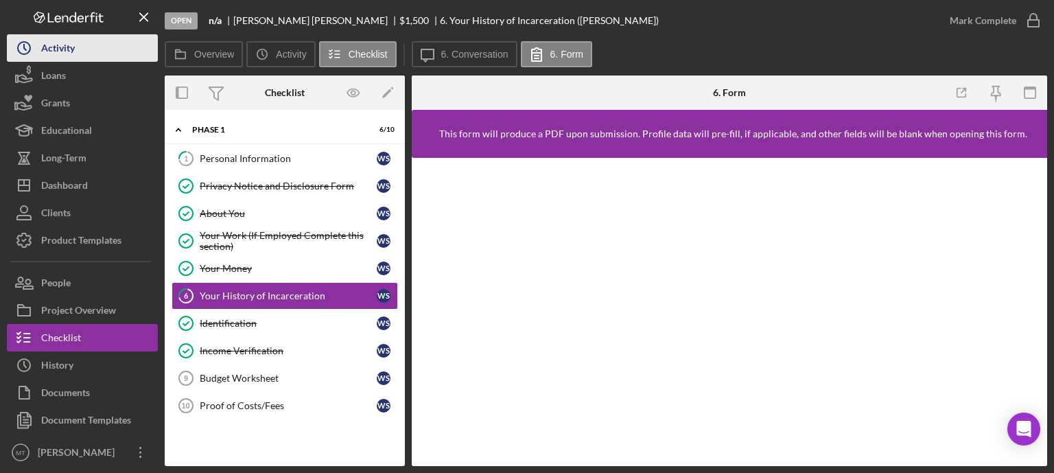
click at [113, 56] on button "Icon/History Activity" at bounding box center [82, 47] width 151 height 27
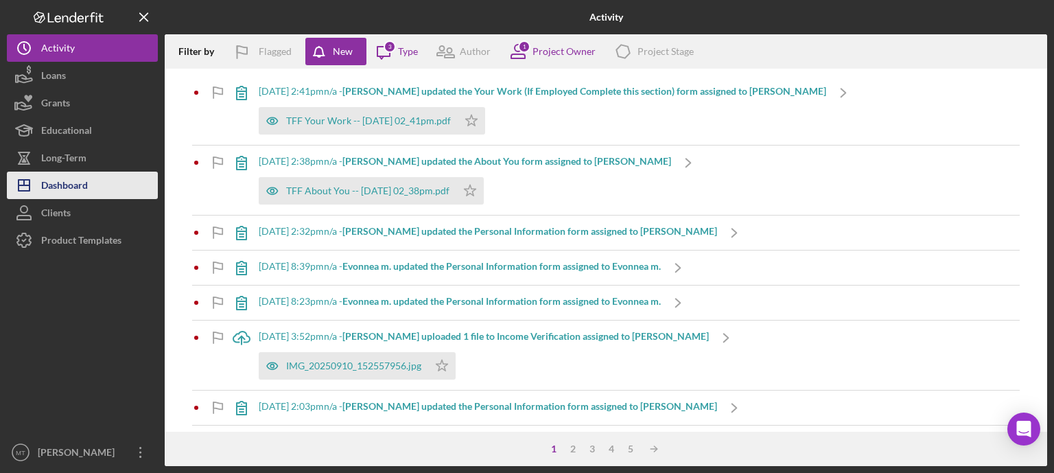
click at [93, 177] on button "Icon/Dashboard Dashboard" at bounding box center [82, 185] width 151 height 27
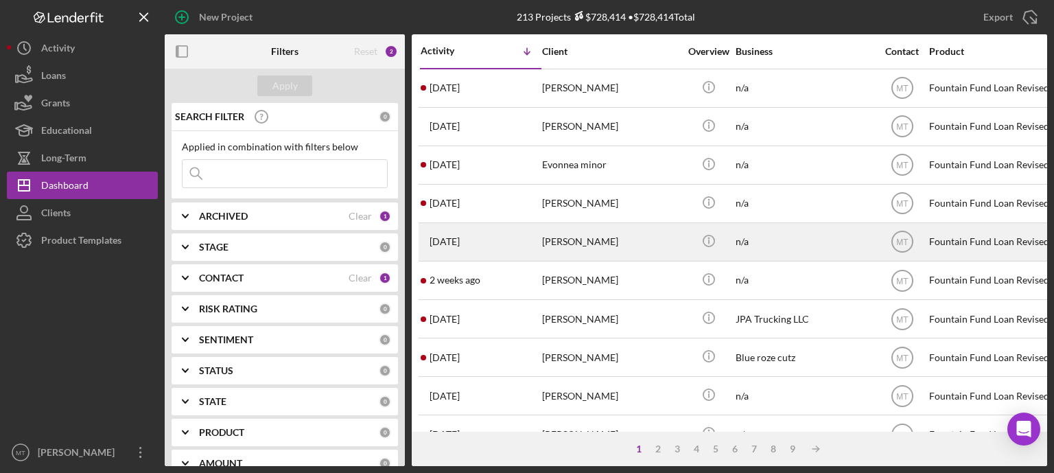
click at [462, 230] on div "[DATE] [PERSON_NAME]" at bounding box center [481, 242] width 120 height 36
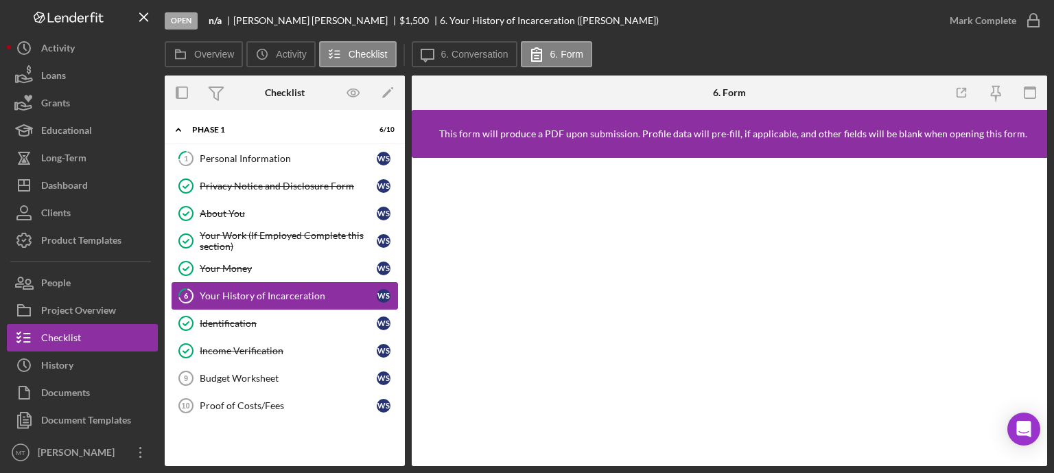
click at [288, 292] on div "Your History of Incarceration" at bounding box center [288, 295] width 177 height 11
click at [261, 259] on link "Your Money Your Money W S" at bounding box center [285, 268] width 226 height 27
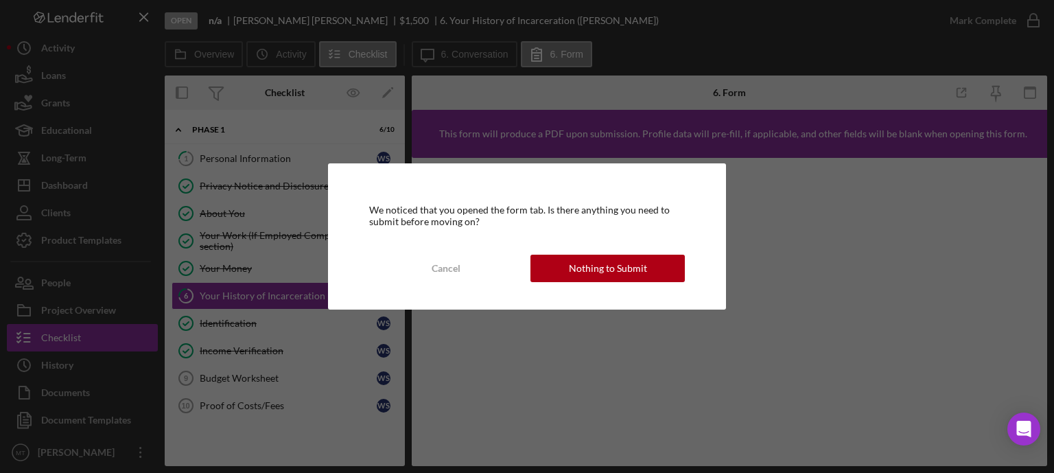
click at [301, 263] on div "We noticed that you opened the form tab. Is there anything you need to submit b…" at bounding box center [527, 236] width 1054 height 473
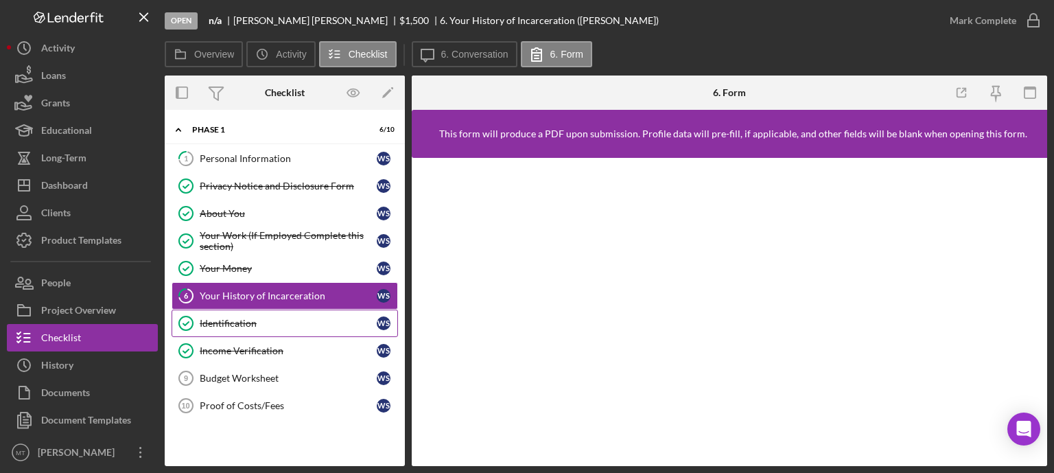
click at [272, 333] on link "Identification Identification W S" at bounding box center [285, 322] width 226 height 27
